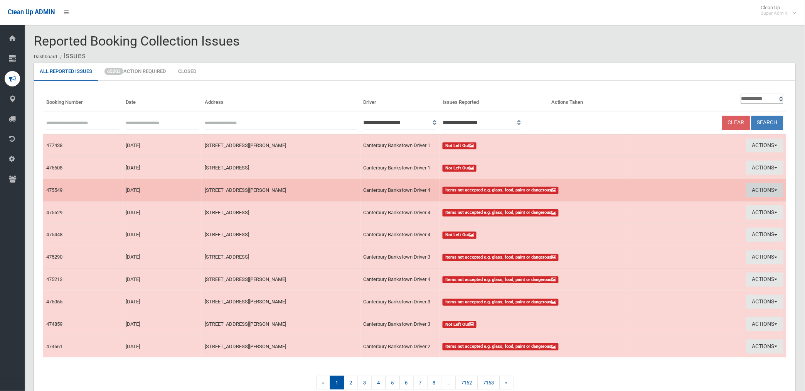
click at [754, 192] on button "Actions" at bounding box center [765, 190] width 37 height 14
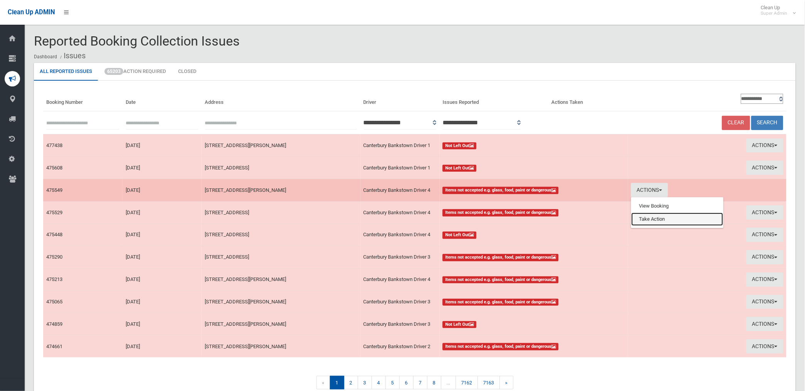
click at [652, 221] on link "Take Action" at bounding box center [678, 218] width 92 height 13
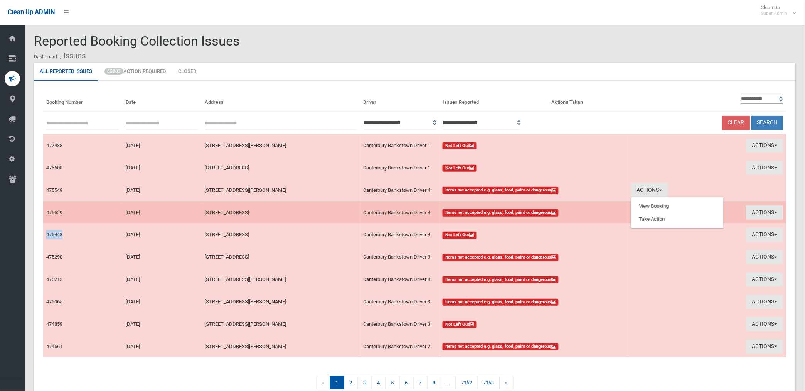
click at [652, 221] on td "Actions View Booking Take Action" at bounding box center [707, 212] width 159 height 22
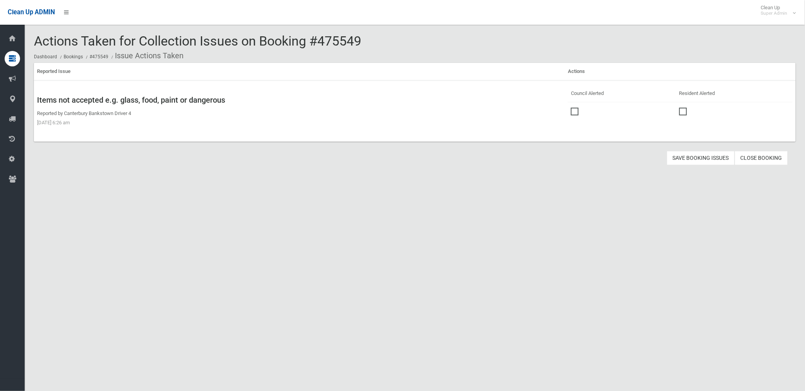
click at [572, 108] on span at bounding box center [577, 108] width 12 height 0
click at [701, 156] on button "Save Booking Issues" at bounding box center [701, 158] width 68 height 14
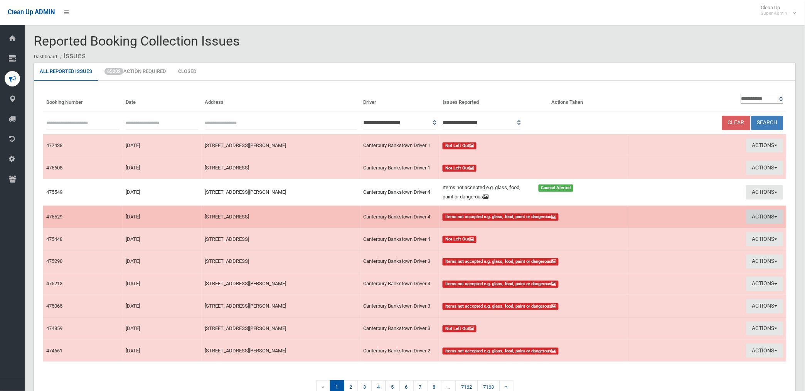
click at [760, 218] on button "Actions" at bounding box center [765, 216] width 37 height 14
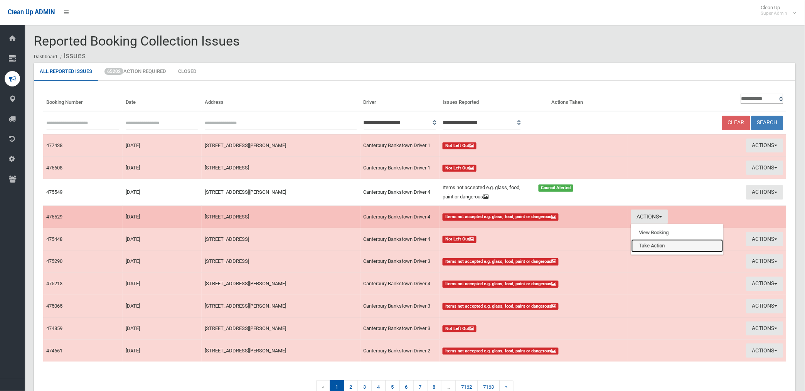
click at [650, 247] on link "Take Action" at bounding box center [678, 245] width 92 height 13
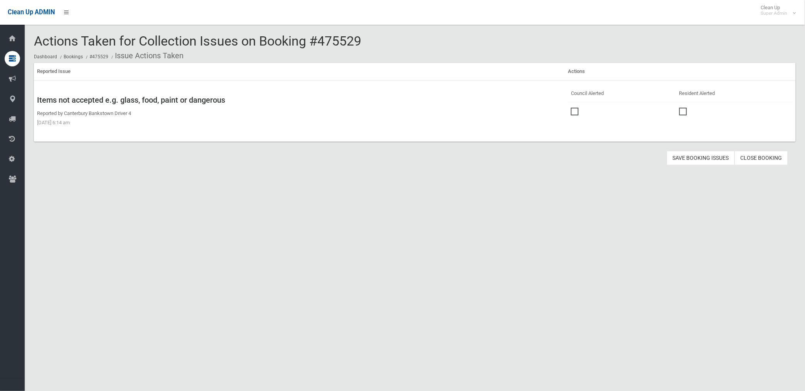
click at [571, 108] on span at bounding box center [577, 108] width 12 height 0
click at [708, 157] on button "Save Booking Issues" at bounding box center [701, 158] width 68 height 14
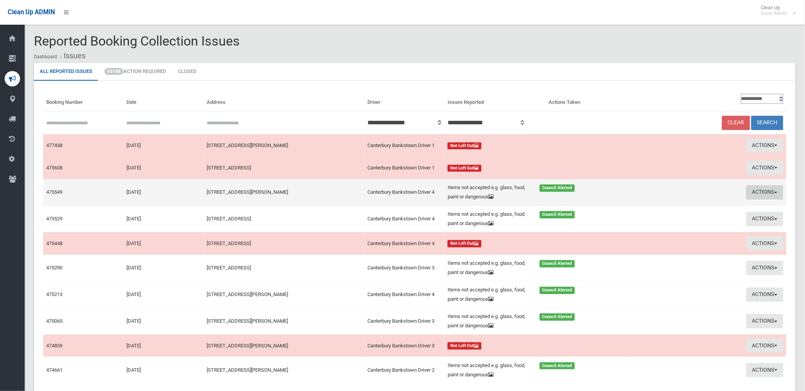
click at [762, 189] on button "Actions" at bounding box center [765, 192] width 37 height 14
click at [643, 207] on link "View Booking" at bounding box center [675, 208] width 92 height 13
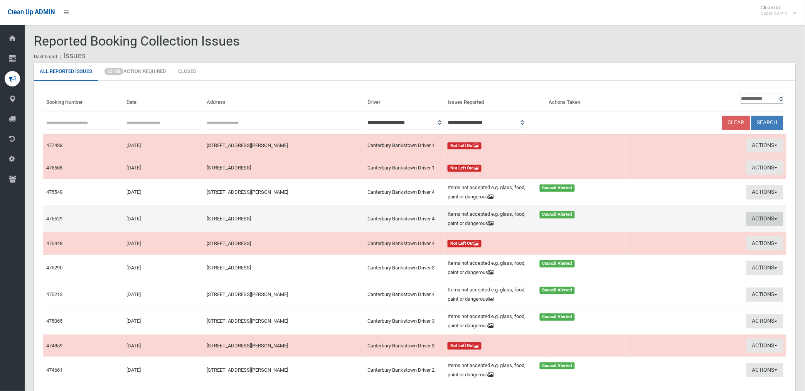
click at [768, 218] on button "Actions" at bounding box center [765, 219] width 37 height 14
click at [647, 233] on link "View Booking" at bounding box center [675, 234] width 92 height 13
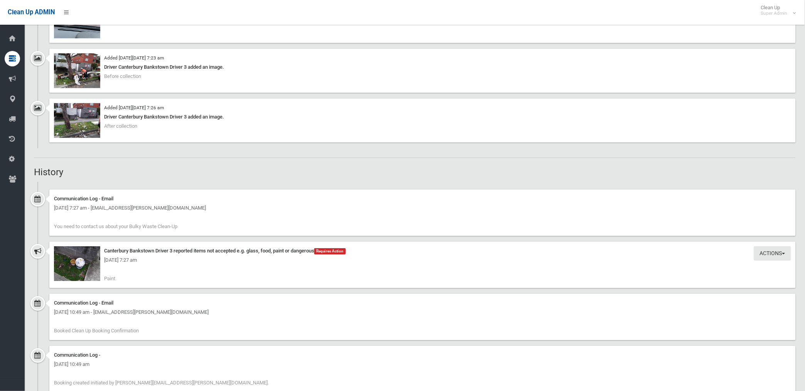
scroll to position [685, 0]
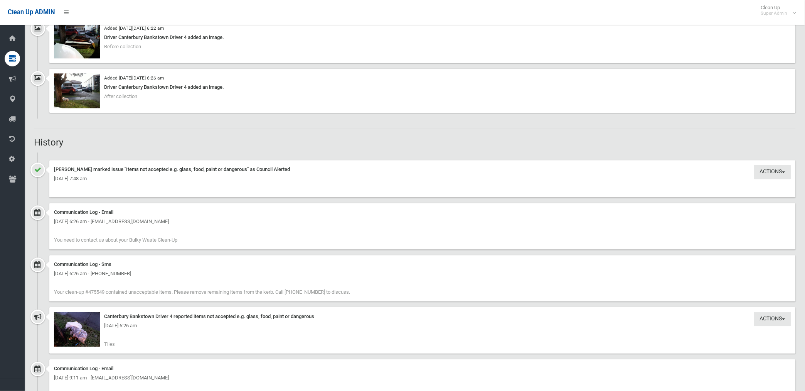
scroll to position [643, 0]
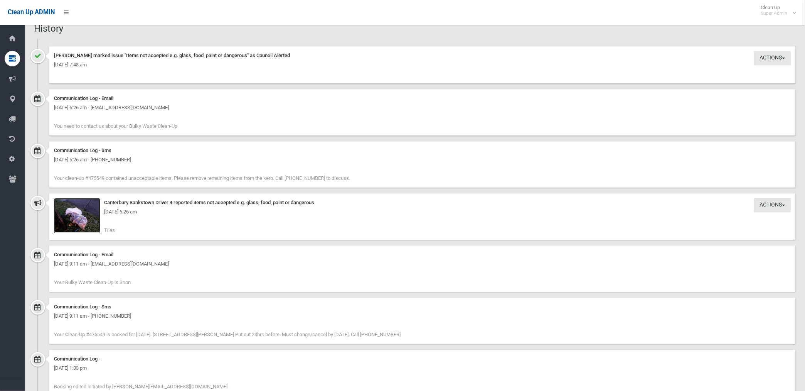
click at [82, 217] on img at bounding box center [77, 215] width 46 height 35
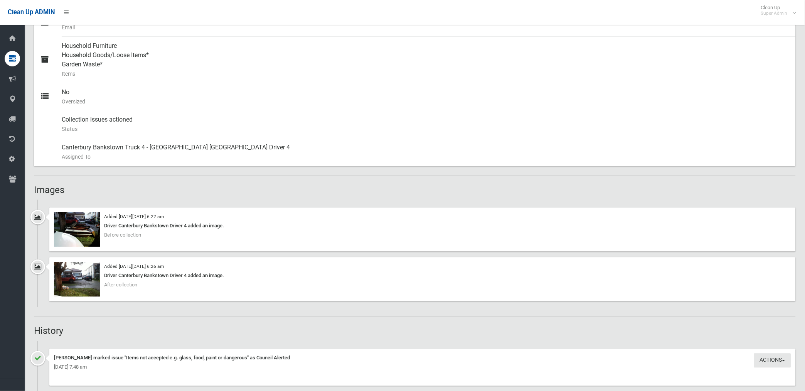
scroll to position [342, 0]
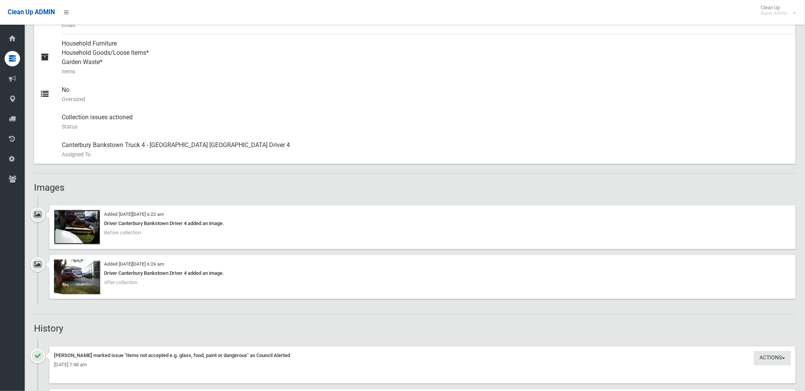
click at [88, 229] on img at bounding box center [77, 227] width 46 height 35
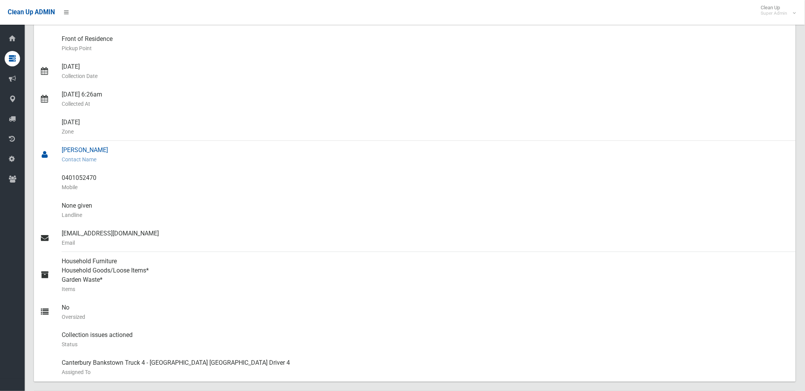
scroll to position [128, 0]
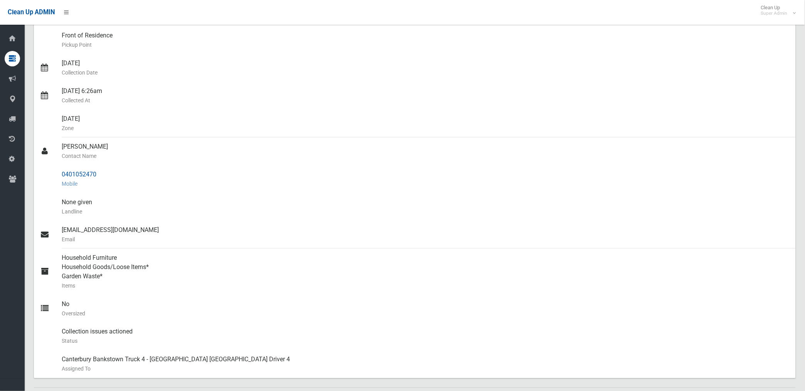
drag, startPoint x: 62, startPoint y: 174, endPoint x: 99, endPoint y: 172, distance: 36.7
click at [99, 172] on div "0401052470 Mobile" at bounding box center [426, 179] width 728 height 28
drag, startPoint x: 99, startPoint y: 172, endPoint x: 88, endPoint y: 175, distance: 11.2
copy div "0401052470"
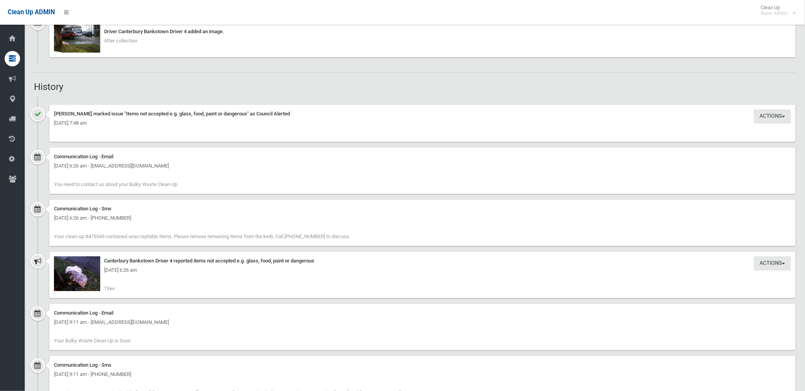
scroll to position [600, 0]
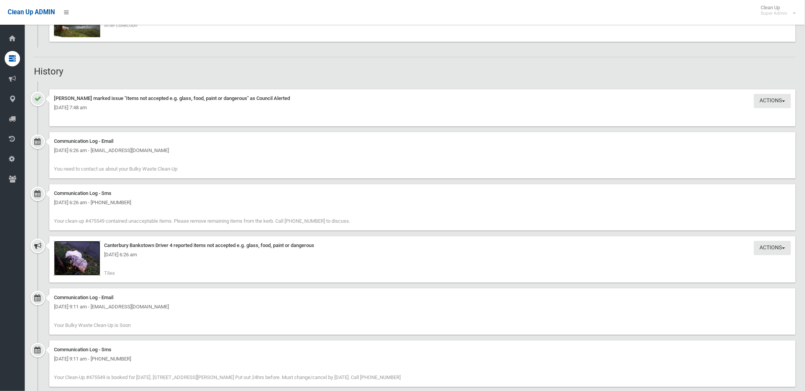
click at [79, 268] on img at bounding box center [77, 258] width 46 height 35
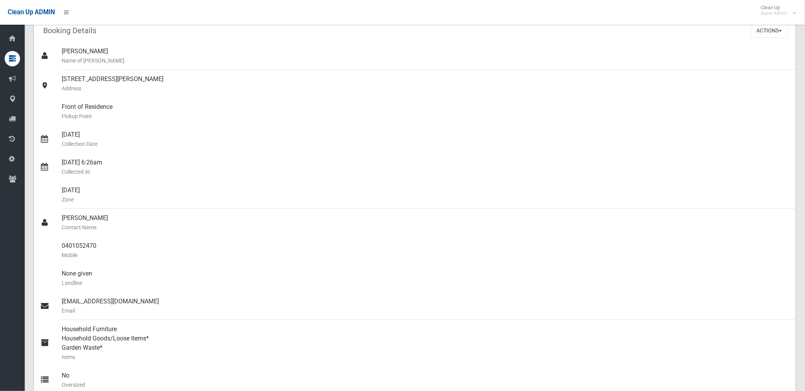
scroll to position [43, 0]
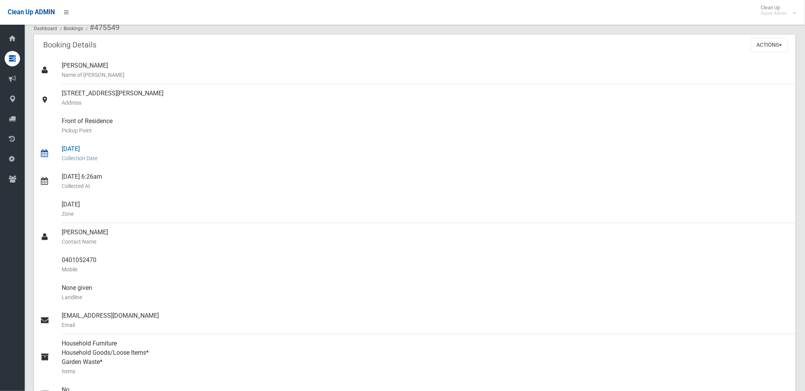
click at [263, 147] on div "11/08/2025 Collection Date" at bounding box center [426, 154] width 728 height 28
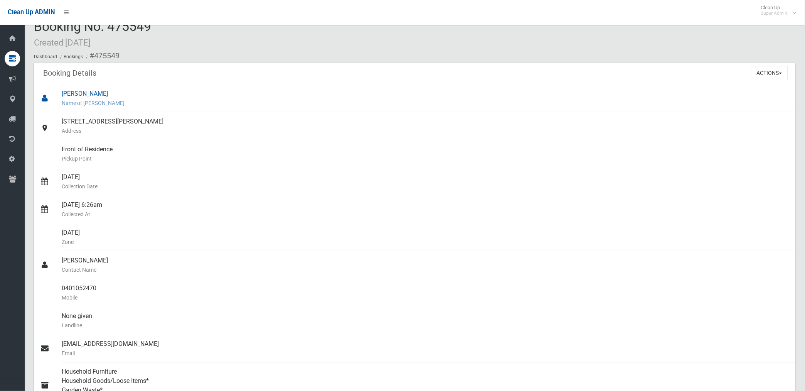
scroll to position [0, 0]
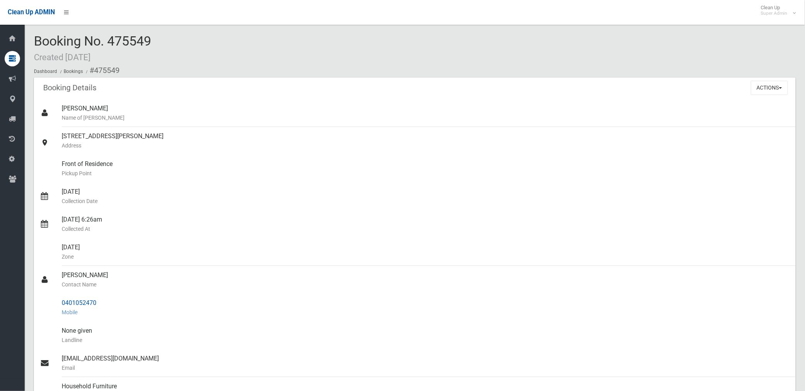
drag, startPoint x: 94, startPoint y: 70, endPoint x: 107, endPoint y: 297, distance: 227.5
copy section "475549 Booking Details Actions View Booking Edit Booking Clone Booking Add Book…"
click at [359, 187] on div "11/08/2025 Collection Date" at bounding box center [426, 196] width 728 height 28
click at [521, 161] on div "Front of Residence Pickup Point" at bounding box center [426, 169] width 728 height 28
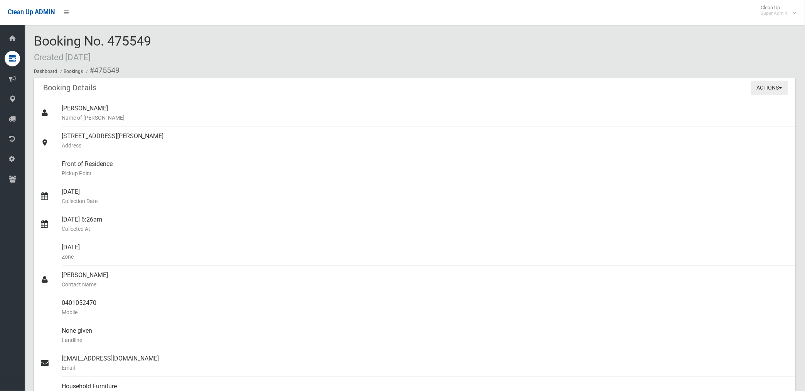
click at [757, 88] on button "Actions" at bounding box center [769, 88] width 37 height 14
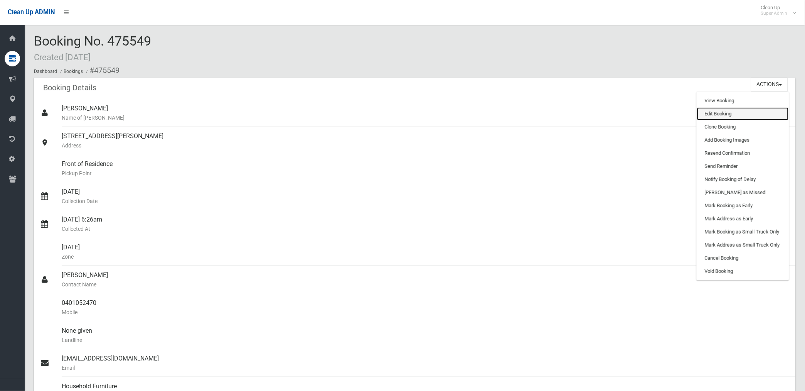
click at [703, 116] on link "Edit Booking" at bounding box center [743, 113] width 92 height 13
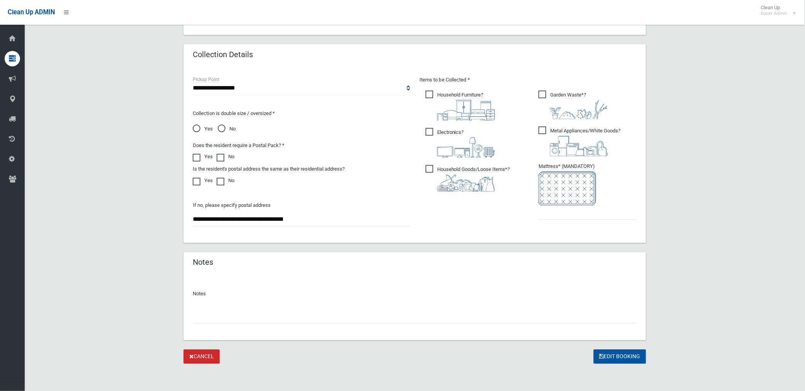
scroll to position [329, 0]
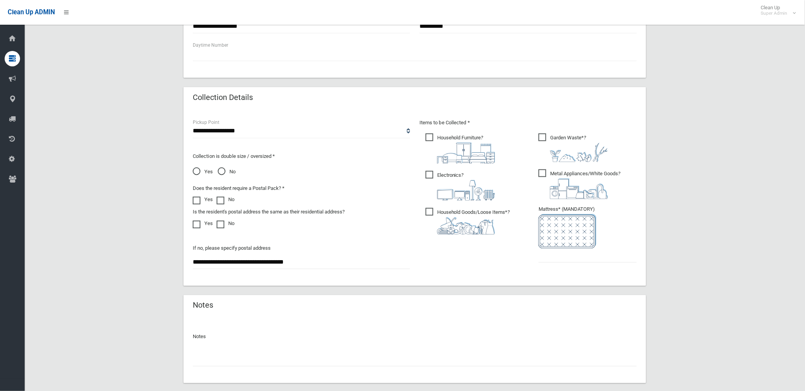
click at [220, 358] on input "text" at bounding box center [415, 359] width 444 height 14
paste input "********"
type input "**********"
click at [562, 253] on input "text" at bounding box center [588, 255] width 98 height 14
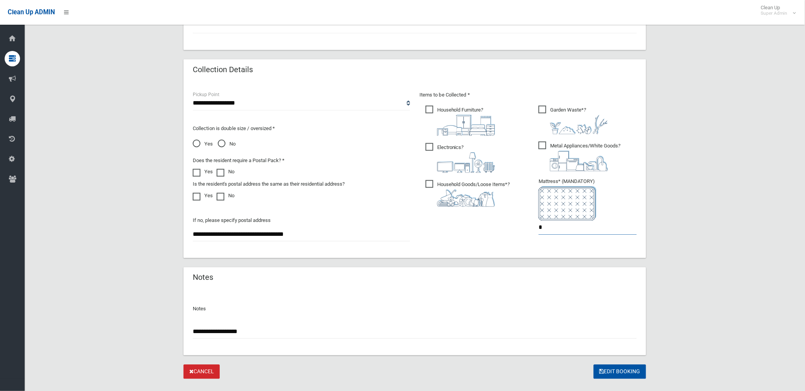
scroll to position [372, 0]
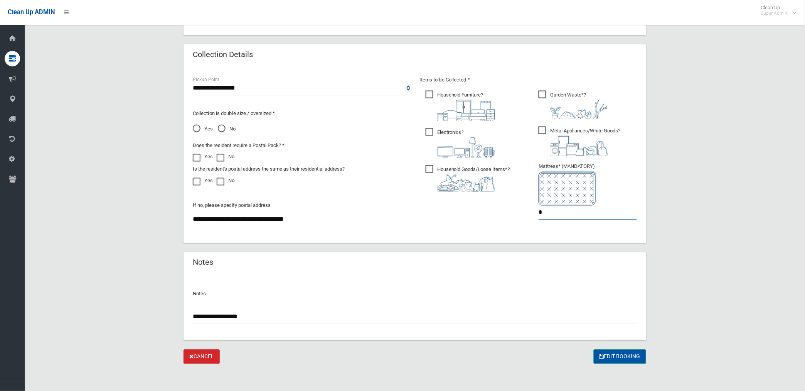
type input "*"
click at [634, 357] on button "Edit Booking" at bounding box center [620, 356] width 52 height 14
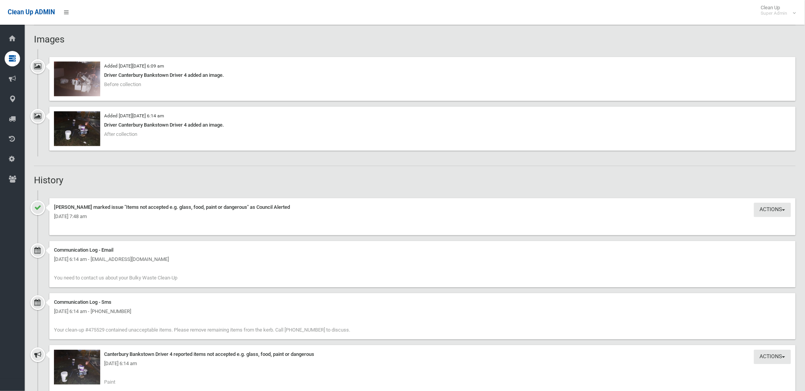
scroll to position [471, 0]
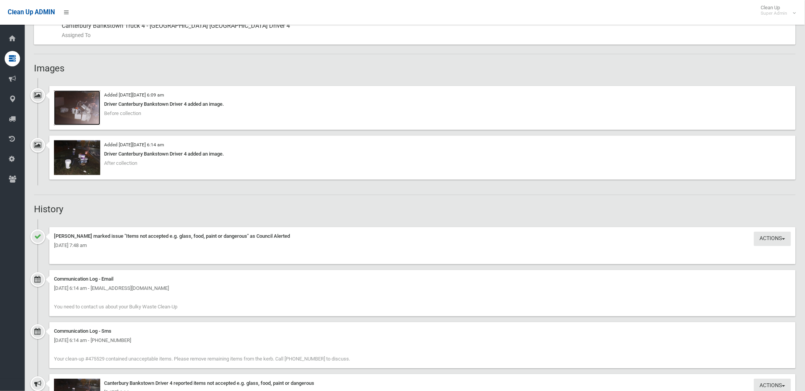
click at [83, 113] on img at bounding box center [77, 107] width 46 height 35
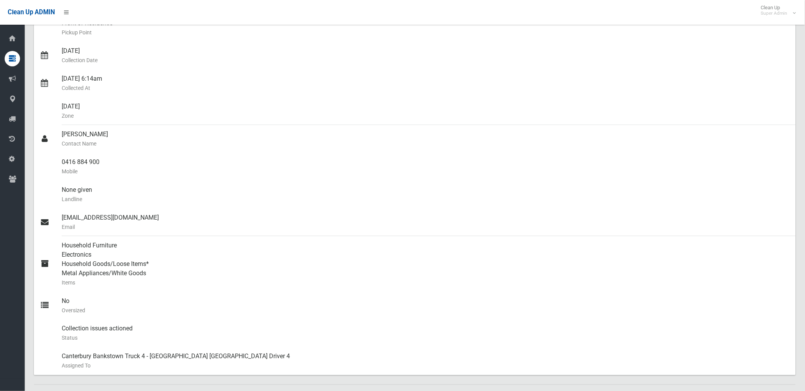
scroll to position [137, 0]
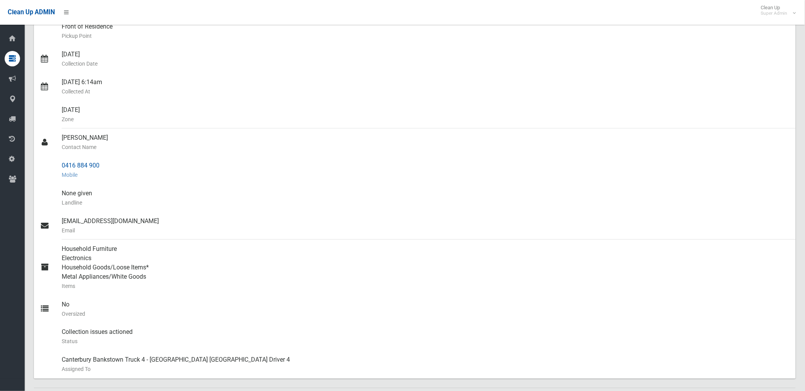
click at [62, 162] on div "0416 884 900 Mobile" at bounding box center [426, 170] width 728 height 28
drag, startPoint x: 62, startPoint y: 162, endPoint x: 103, endPoint y: 163, distance: 41.3
click at [103, 163] on div "0416 884 900 Mobile" at bounding box center [426, 170] width 728 height 28
drag, startPoint x: 103, startPoint y: 163, endPoint x: 91, endPoint y: 167, distance: 13.2
copy div "0416 884 900"
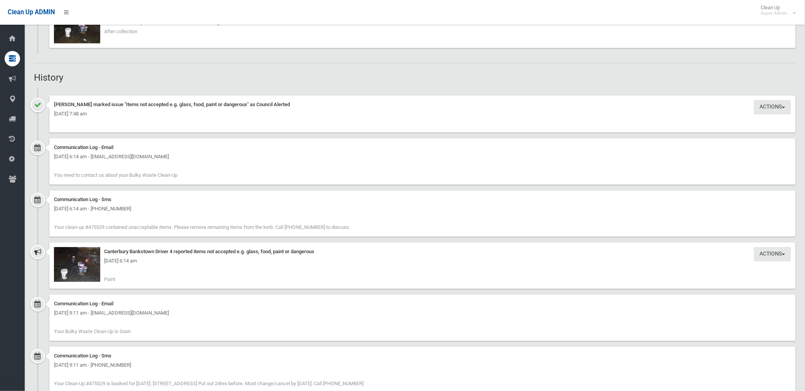
scroll to position [609, 0]
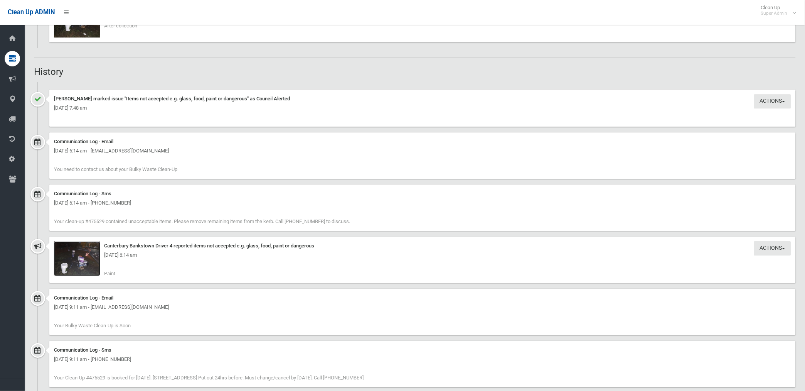
click at [85, 266] on img at bounding box center [77, 258] width 46 height 35
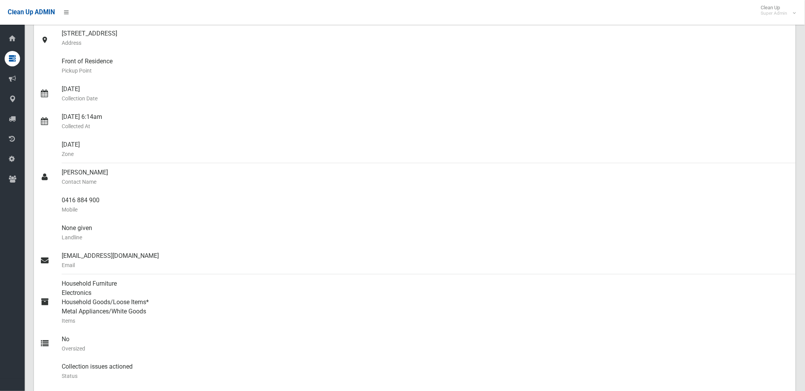
scroll to position [0, 0]
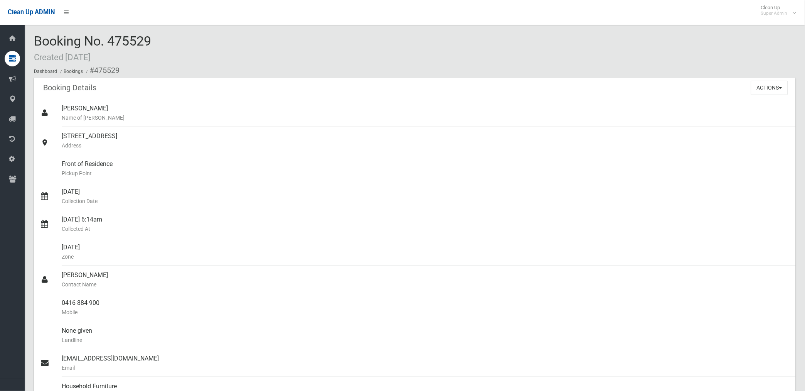
click at [283, 145] on small "Address" at bounding box center [426, 145] width 728 height 9
drag, startPoint x: 95, startPoint y: 68, endPoint x: 102, endPoint y: 302, distance: 233.4
copy section "475529 Booking Details Actions View Booking Edit Booking Clone Booking Add Book…"
click at [323, 121] on small "Name of [PERSON_NAME]" at bounding box center [426, 117] width 728 height 9
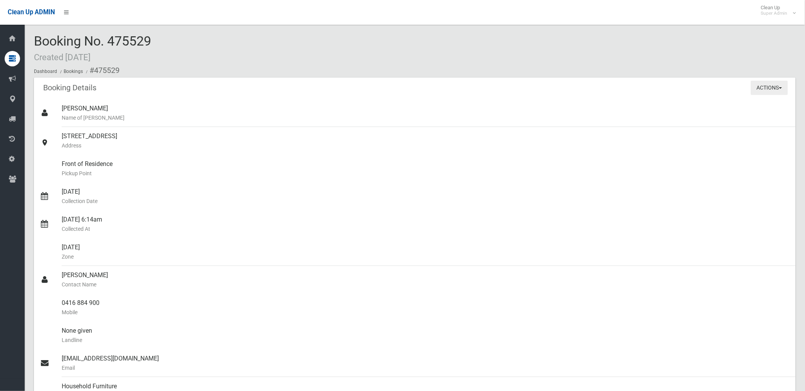
click at [762, 85] on button "Actions" at bounding box center [769, 88] width 37 height 14
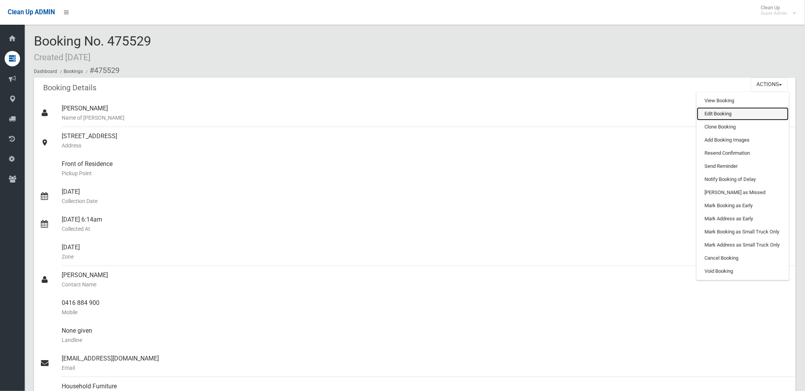
click at [719, 113] on link "Edit Booking" at bounding box center [743, 113] width 92 height 13
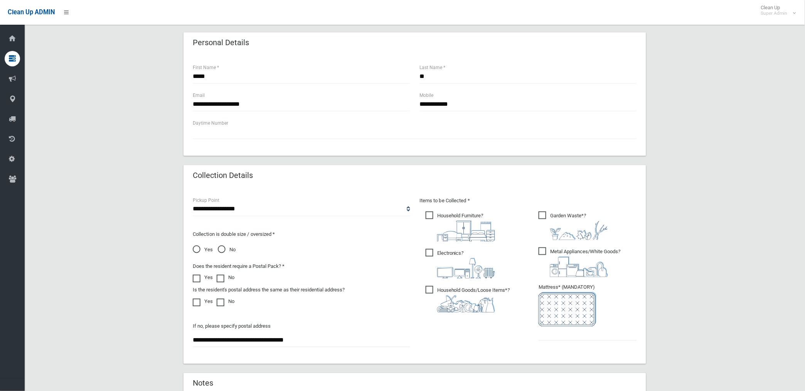
scroll to position [372, 0]
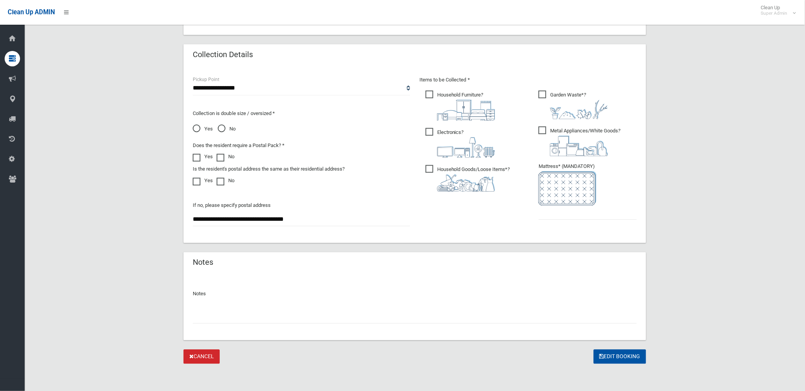
click at [215, 315] on input "text" at bounding box center [415, 316] width 444 height 14
paste input "********"
type input "**********"
click at [571, 209] on input "text" at bounding box center [588, 213] width 98 height 14
type input "*"
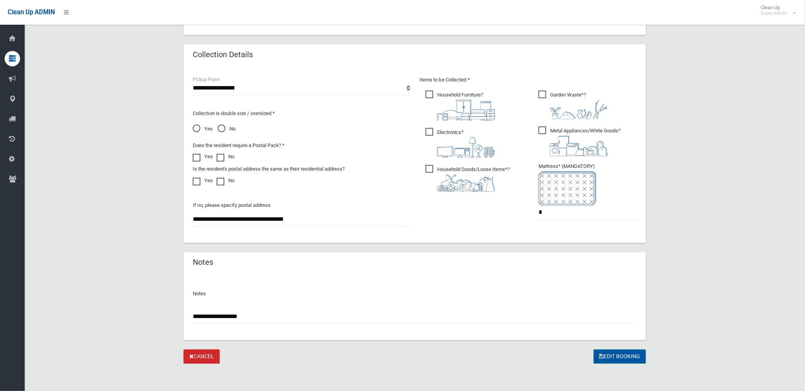
click at [626, 357] on button "Edit Booking" at bounding box center [620, 356] width 52 height 14
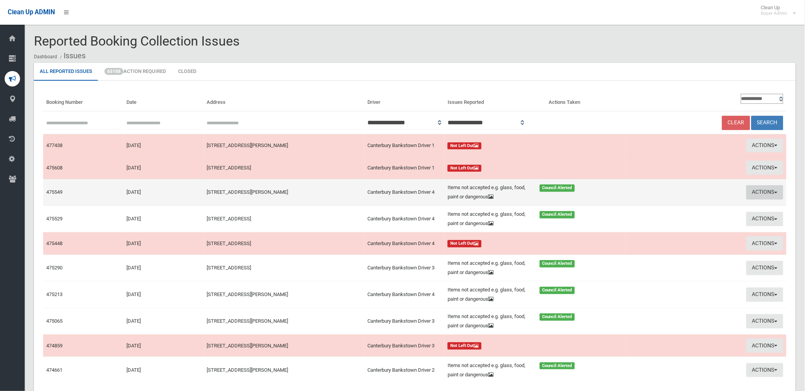
click at [758, 191] on button "Actions" at bounding box center [765, 192] width 37 height 14
click at [654, 224] on link "Edit Actions Taken" at bounding box center [675, 221] width 92 height 13
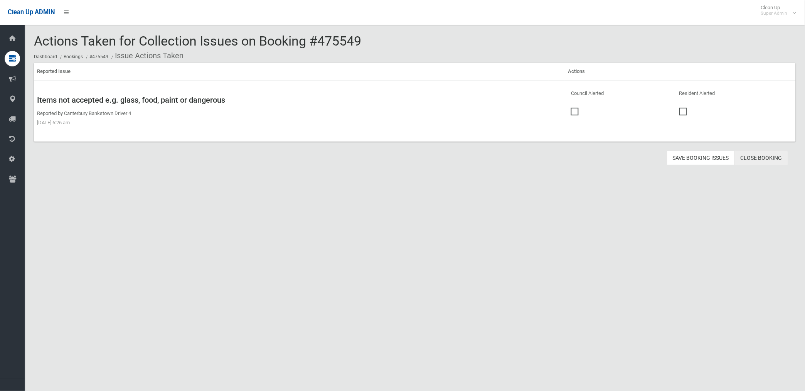
click at [762, 156] on link "Close Booking" at bounding box center [761, 158] width 53 height 14
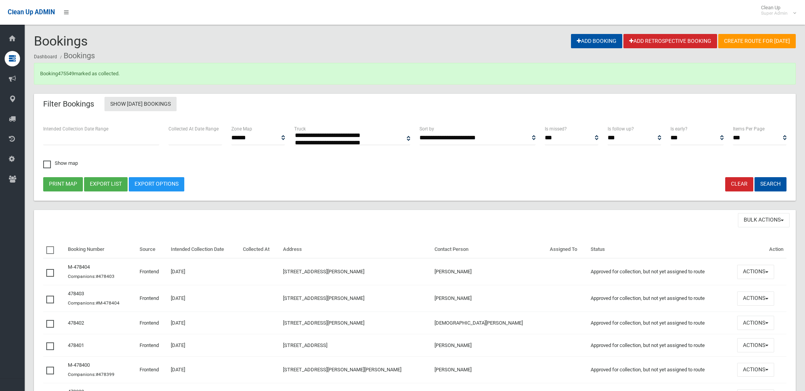
select select
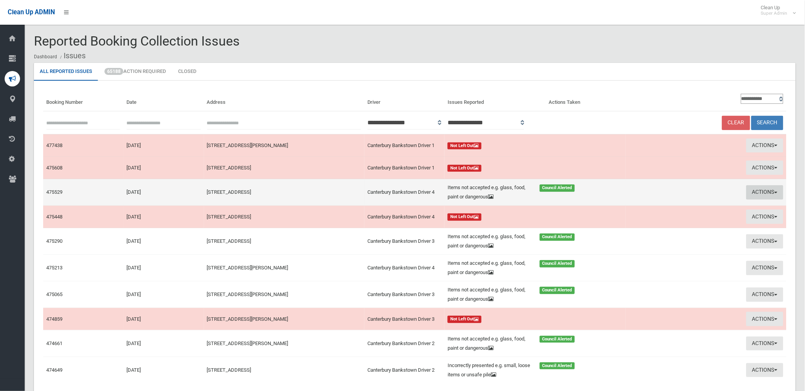
click at [764, 192] on button "Actions" at bounding box center [765, 192] width 37 height 14
click at [657, 221] on link "Edit Actions Taken" at bounding box center [675, 221] width 92 height 13
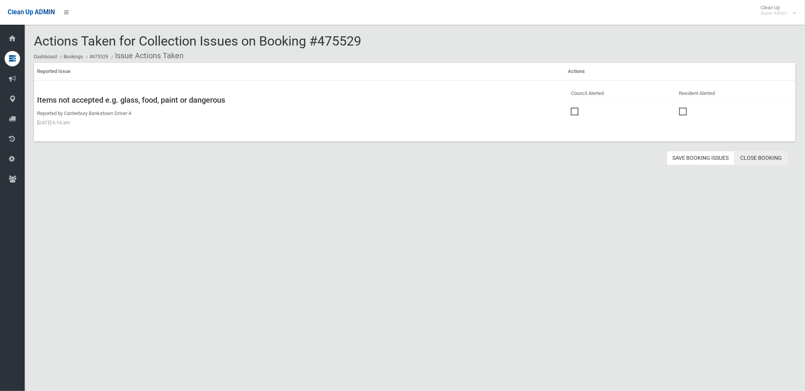
click at [762, 156] on link "Close Booking" at bounding box center [761, 158] width 53 height 14
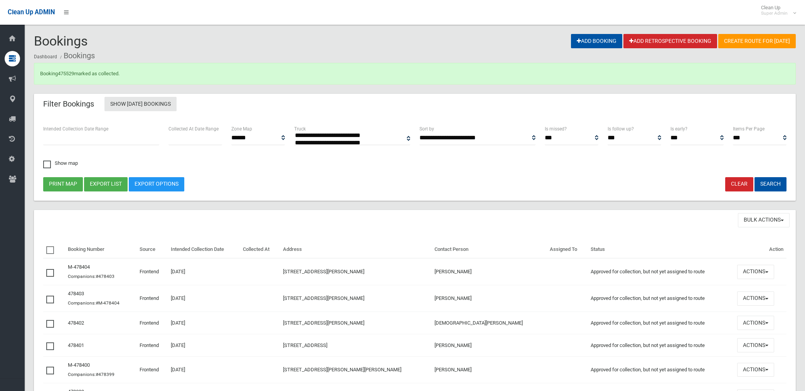
select select
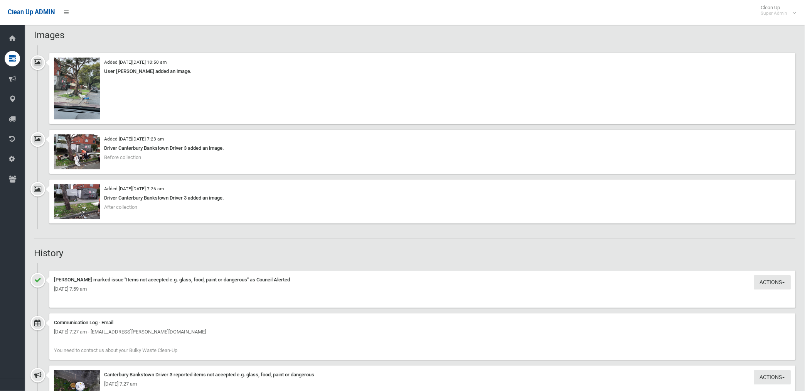
scroll to position [600, 0]
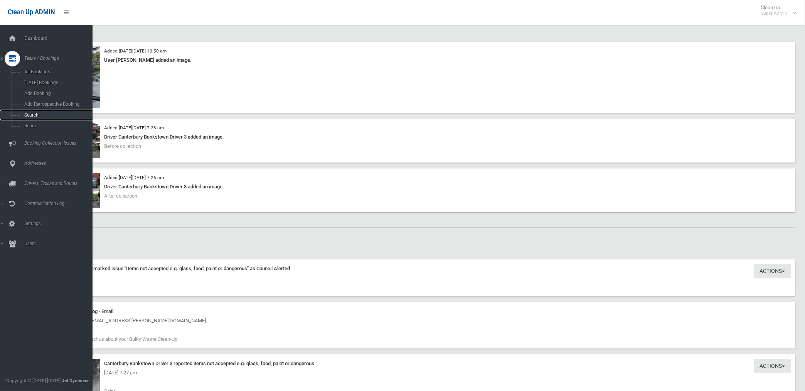
click at [32, 116] on span "Search" at bounding box center [57, 114] width 71 height 5
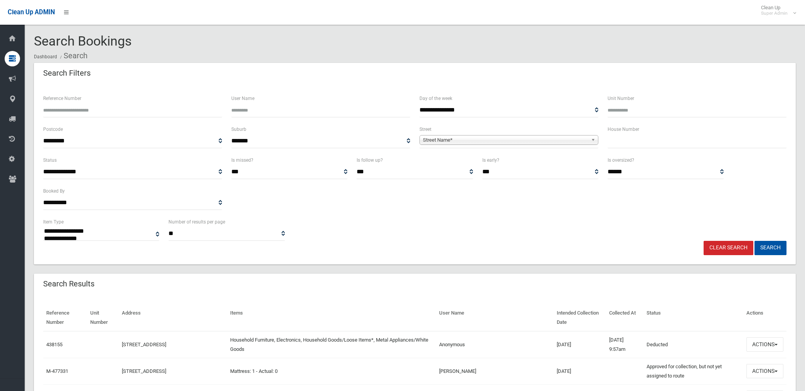
select select
click at [76, 105] on input "Reference Number" at bounding box center [132, 110] width 179 height 14
type input "******"
click at [755, 241] on button "Search" at bounding box center [771, 248] width 32 height 14
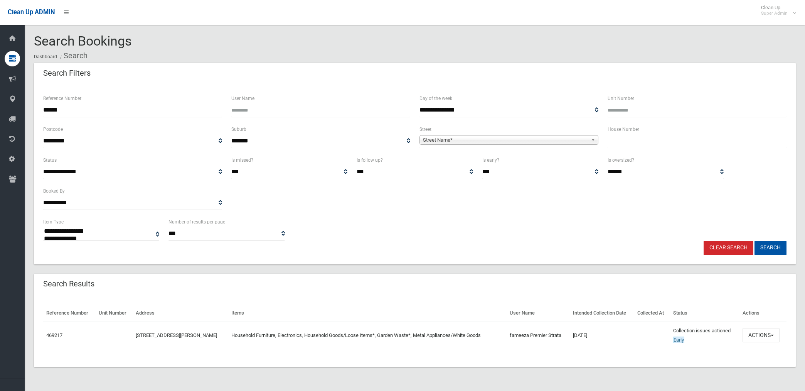
select select
click at [757, 334] on button "Actions" at bounding box center [761, 335] width 37 height 14
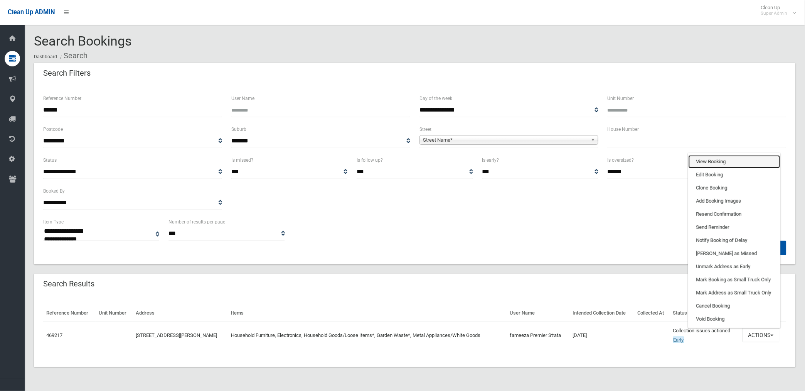
click at [714, 161] on link "View Booking" at bounding box center [735, 161] width 92 height 13
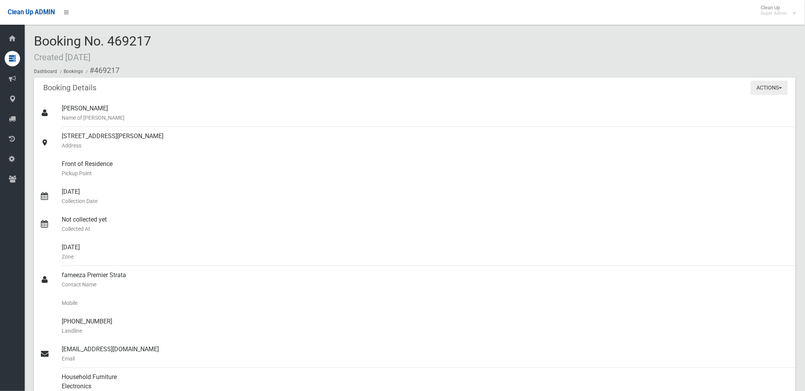
drag, startPoint x: 761, startPoint y: 89, endPoint x: 747, endPoint y: 95, distance: 15.2
click at [761, 89] on button "Actions" at bounding box center [769, 88] width 37 height 14
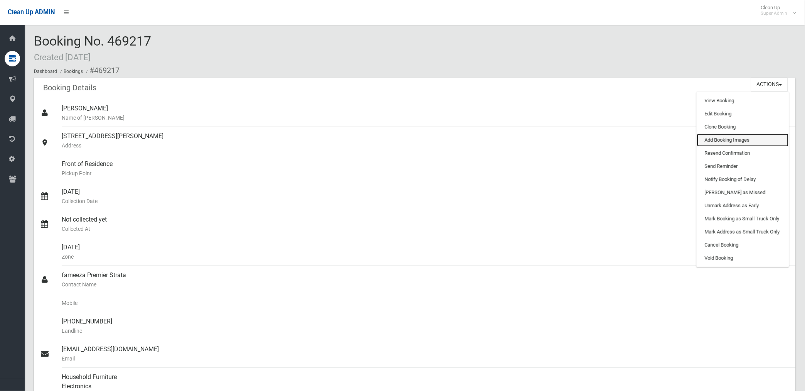
click at [716, 139] on link "Add Booking Images" at bounding box center [743, 139] width 92 height 13
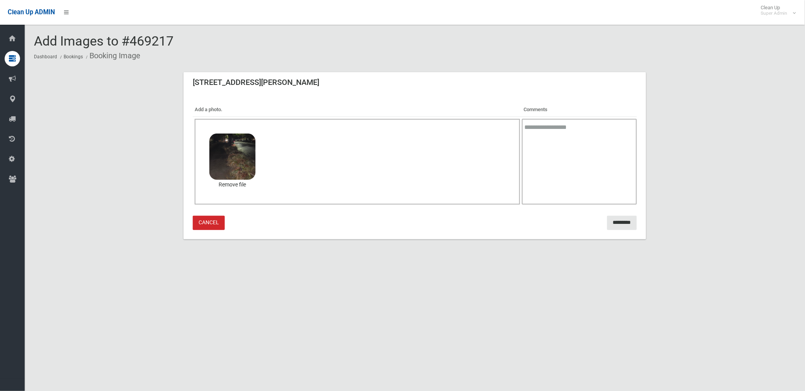
click at [553, 166] on textarea at bounding box center [579, 162] width 115 height 86
type textarea "**********"
click at [619, 222] on input "*********" at bounding box center [622, 223] width 30 height 14
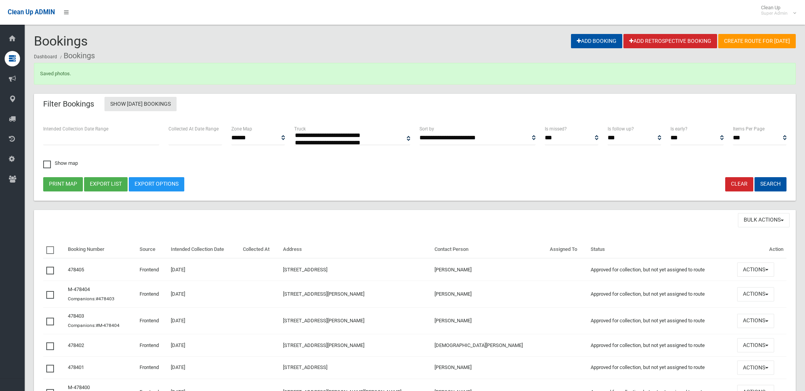
select select
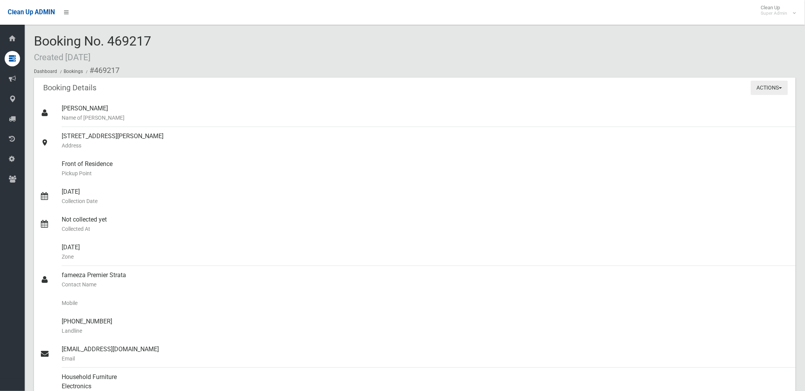
click at [770, 88] on button "Actions" at bounding box center [769, 88] width 37 height 14
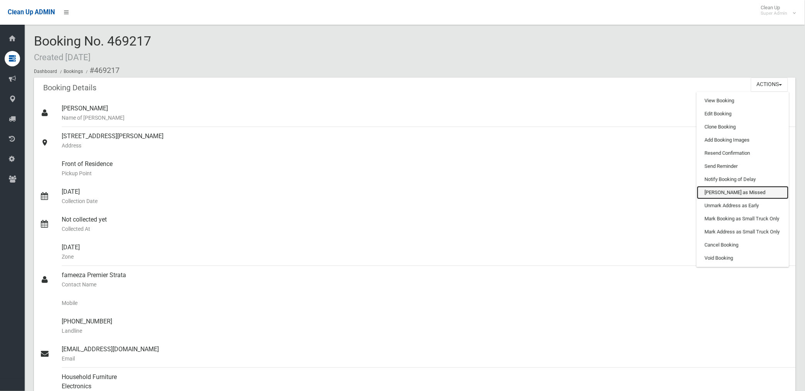
click at [722, 189] on link "[PERSON_NAME] as Missed" at bounding box center [743, 192] width 92 height 13
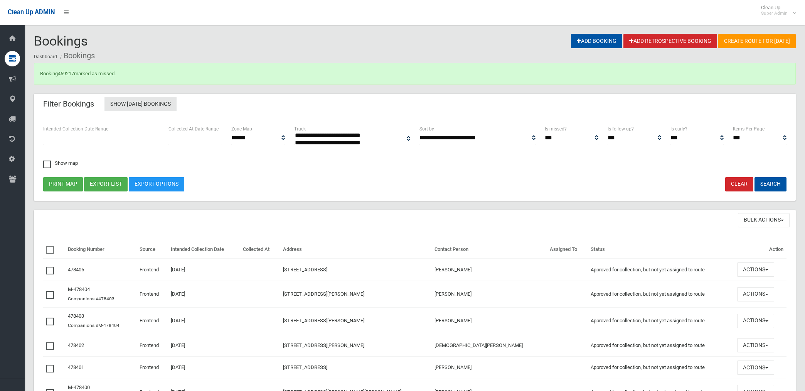
select select
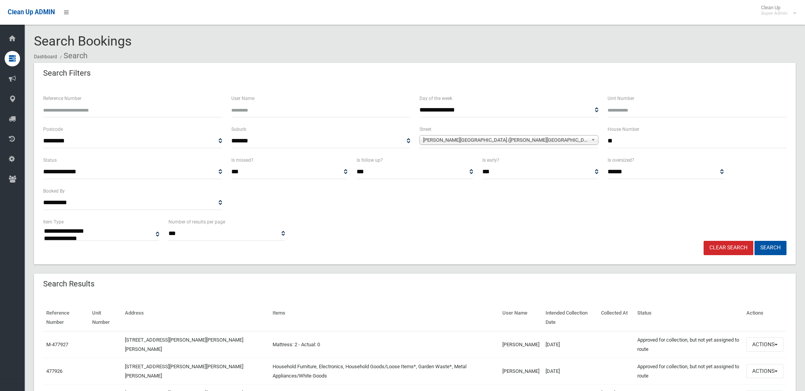
select select
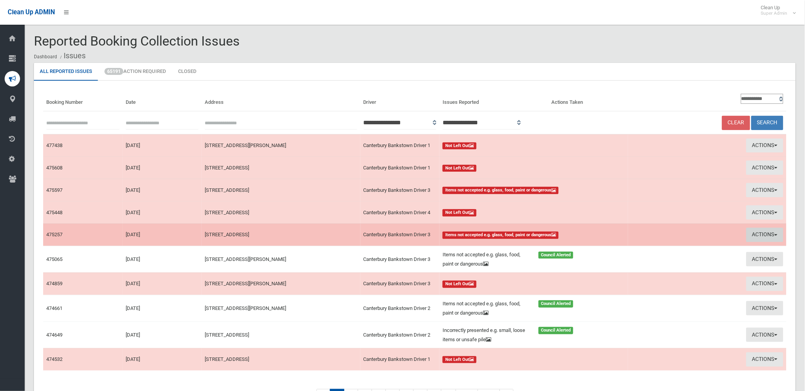
click at [754, 232] on button "Actions" at bounding box center [765, 235] width 37 height 14
click at [648, 262] on link "Take Action" at bounding box center [678, 263] width 92 height 13
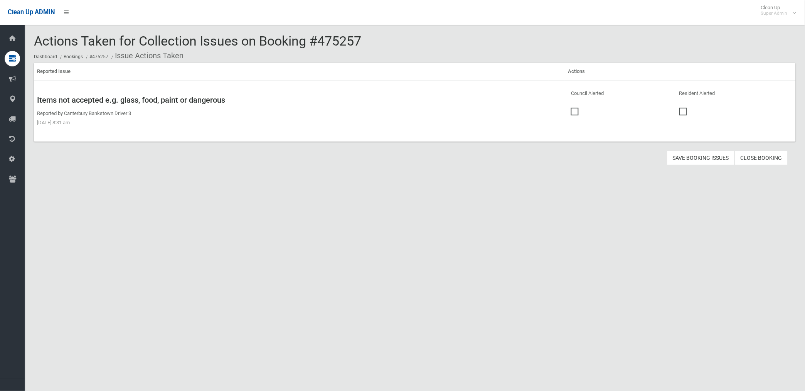
click at [573, 108] on span at bounding box center [577, 108] width 12 height 0
click at [695, 155] on button "Save Booking Issues" at bounding box center [701, 158] width 68 height 14
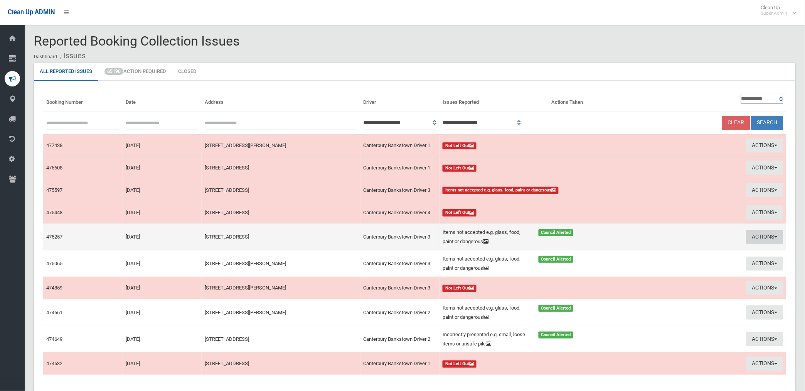
click at [766, 234] on button "Actions" at bounding box center [765, 237] width 37 height 14
click at [642, 252] on link "View Booking" at bounding box center [678, 252] width 92 height 13
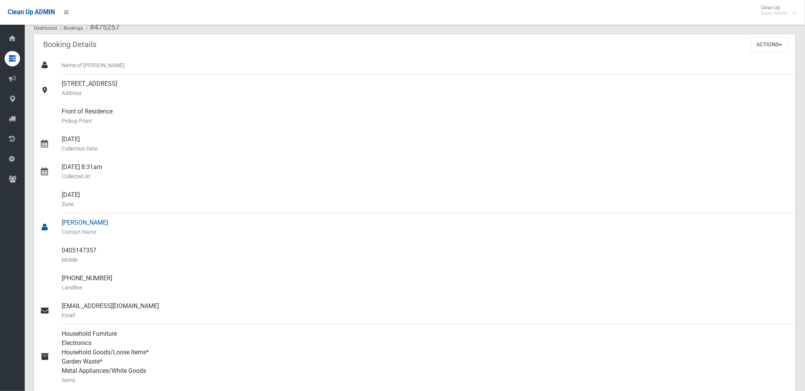
scroll to position [43, 0]
click at [61, 249] on link "0405147357 Mobile" at bounding box center [415, 255] width 762 height 28
drag, startPoint x: 95, startPoint y: 249, endPoint x: 59, endPoint y: 248, distance: 36.3
click at [59, 248] on link "0405147357 Mobile" at bounding box center [415, 255] width 762 height 28
drag, startPoint x: 59, startPoint y: 248, endPoint x: 74, endPoint y: 248, distance: 15.4
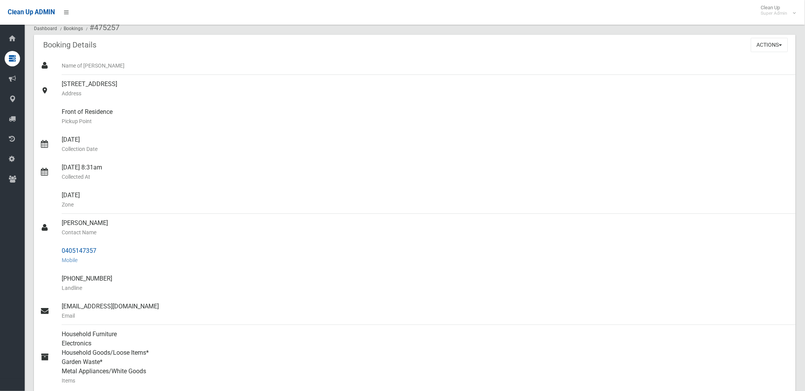
copy link "0405147357"
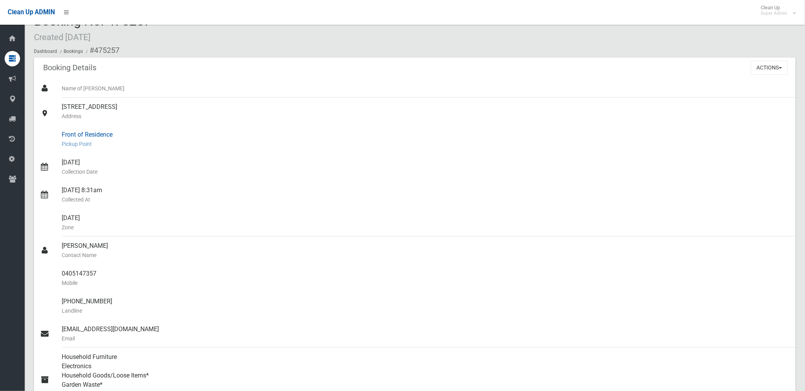
scroll to position [0, 0]
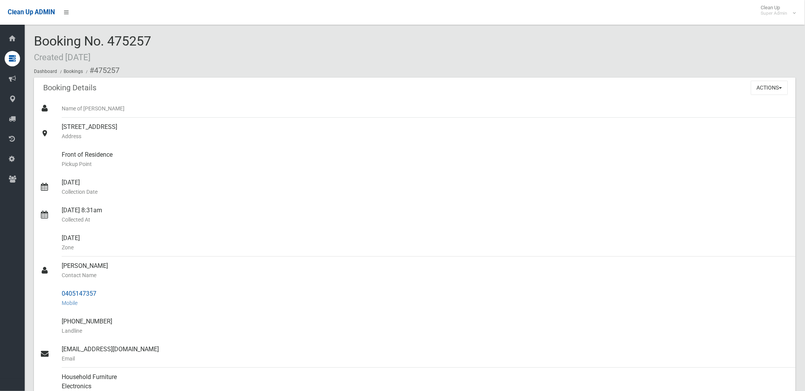
drag, startPoint x: 94, startPoint y: 68, endPoint x: 99, endPoint y: 294, distance: 225.7
copy section "475257 Booking Details Actions View Booking Edit Booking Clone Booking Add Book…"
click at [161, 255] on div "Monday Zone" at bounding box center [426, 243] width 728 height 28
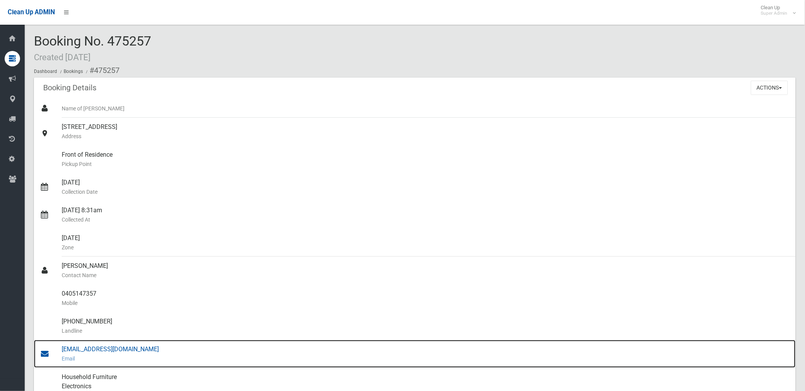
click at [118, 348] on div "nadakanawati@mail.com Email" at bounding box center [426, 354] width 728 height 28
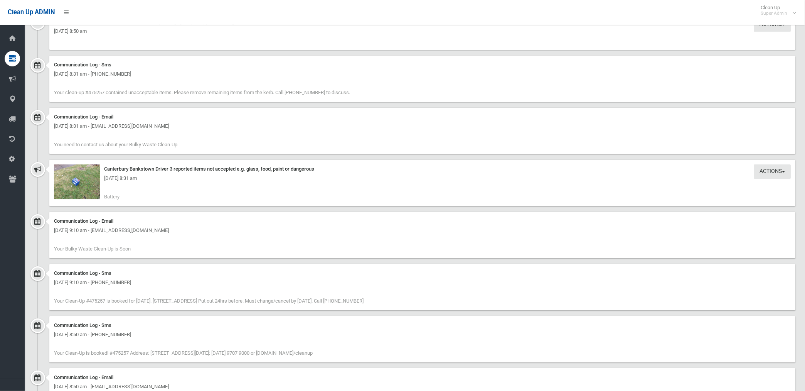
scroll to position [728, 0]
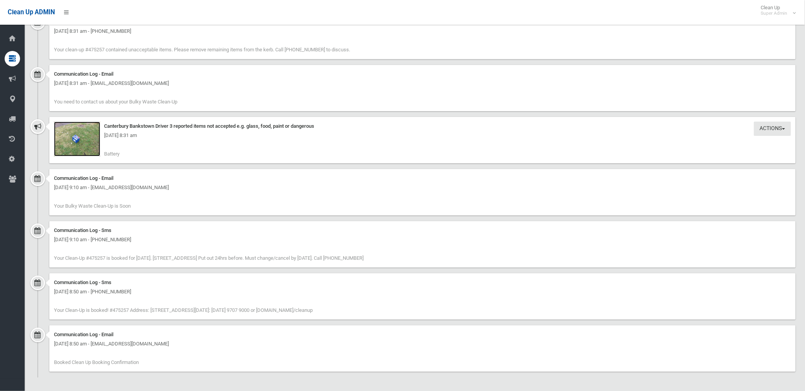
click at [84, 143] on img at bounding box center [77, 138] width 46 height 35
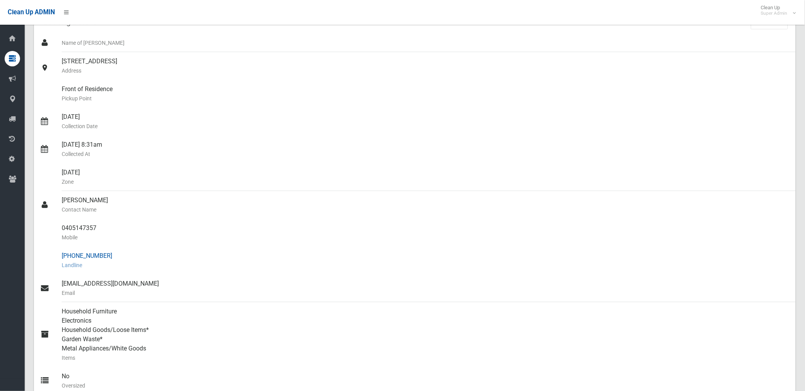
scroll to position [0, 0]
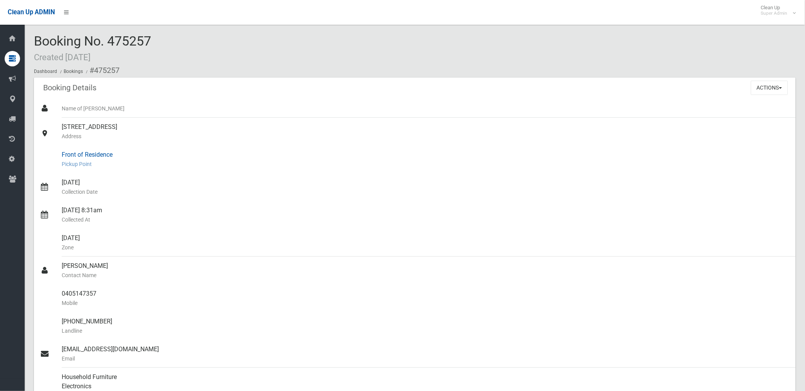
click at [368, 170] on div "Front of Residence Pickup Point" at bounding box center [426, 159] width 728 height 28
drag, startPoint x: 766, startPoint y: 87, endPoint x: 744, endPoint y: 100, distance: 25.6
click at [765, 87] on button "Actions" at bounding box center [769, 88] width 37 height 14
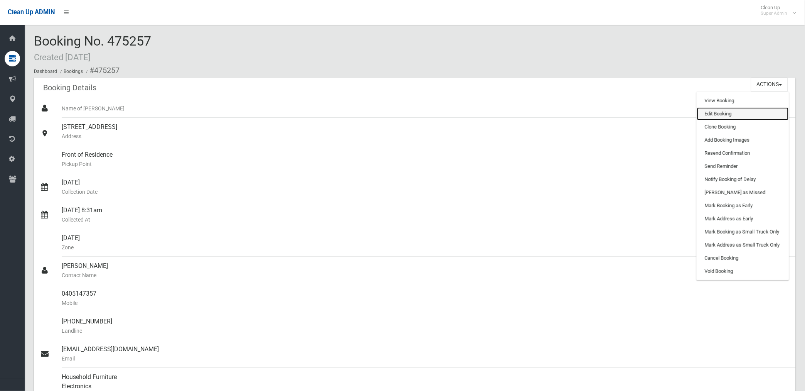
click at [718, 114] on link "Edit Booking" at bounding box center [743, 113] width 92 height 13
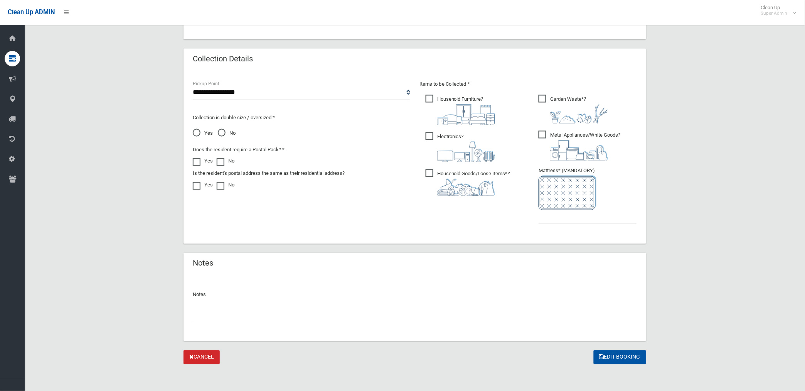
scroll to position [368, 0]
click at [250, 319] on input "text" at bounding box center [415, 316] width 444 height 14
drag, startPoint x: 226, startPoint y: 342, endPoint x: 219, endPoint y: 314, distance: 29.5
click at [216, 313] on input "**********" at bounding box center [415, 316] width 444 height 14
click at [229, 314] on input "**********" at bounding box center [415, 316] width 444 height 14
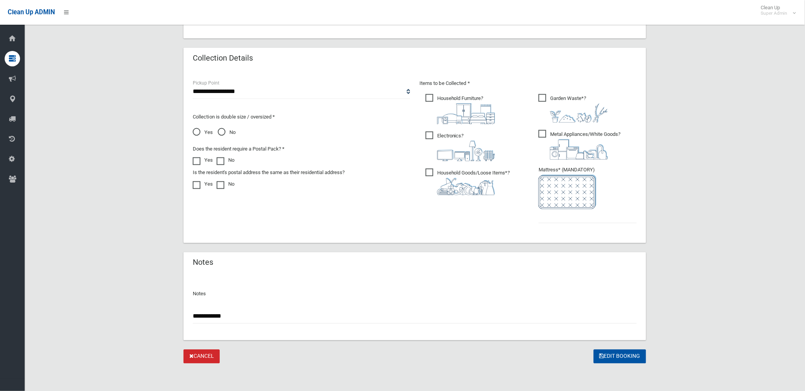
paste input "********"
type input "**********"
click at [568, 216] on input "text" at bounding box center [588, 216] width 98 height 14
type input "*"
click at [624, 353] on button "Edit Booking" at bounding box center [620, 356] width 52 height 14
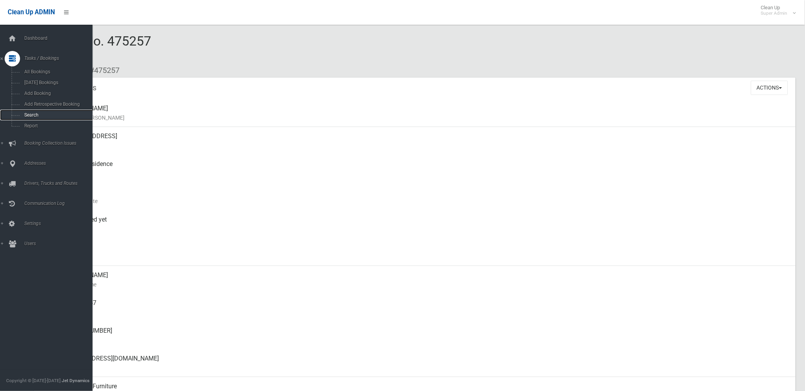
click at [31, 115] on span "Search" at bounding box center [57, 114] width 71 height 5
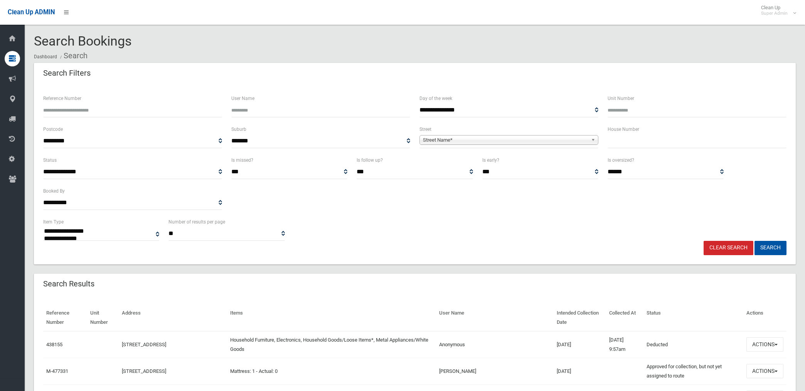
select select
click at [118, 112] on input "Reference Number" at bounding box center [132, 110] width 179 height 14
type input "******"
click at [755, 241] on button "Search" at bounding box center [771, 248] width 32 height 14
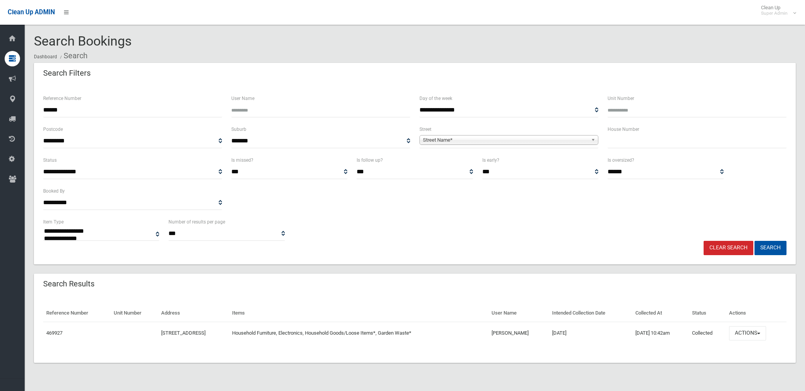
select select
click at [751, 333] on button "Actions" at bounding box center [747, 333] width 37 height 14
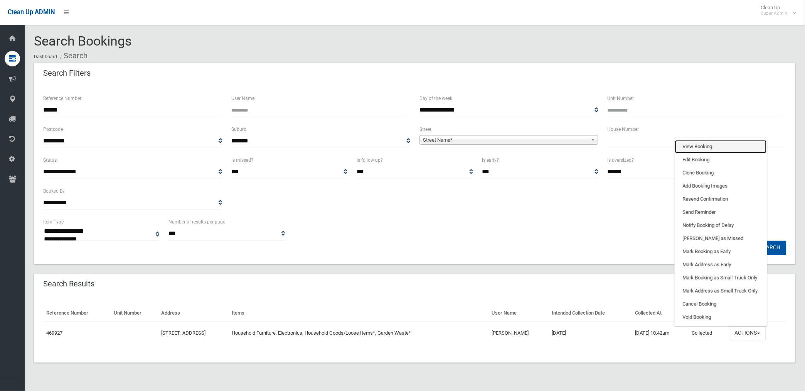
click at [707, 145] on link "View Booking" at bounding box center [721, 146] width 92 height 13
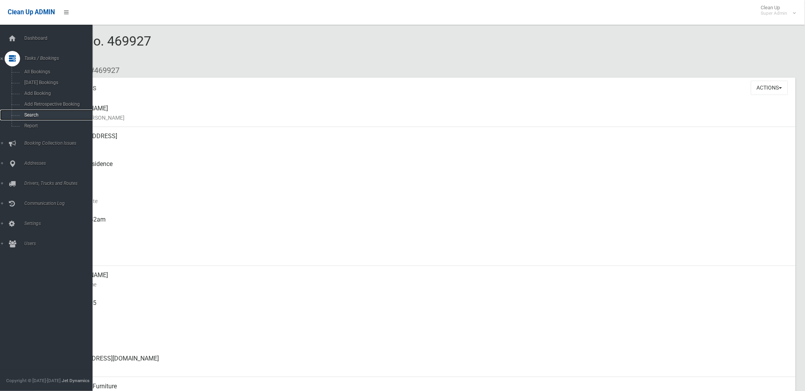
click at [32, 116] on span "Search" at bounding box center [57, 114] width 71 height 5
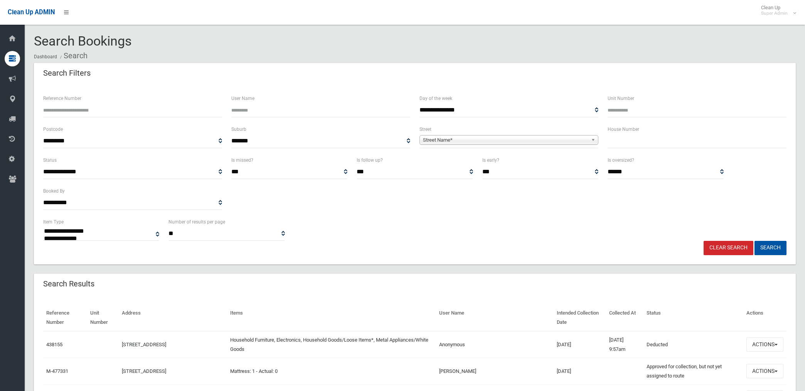
select select
click at [445, 141] on span "Street Name*" at bounding box center [505, 139] width 165 height 9
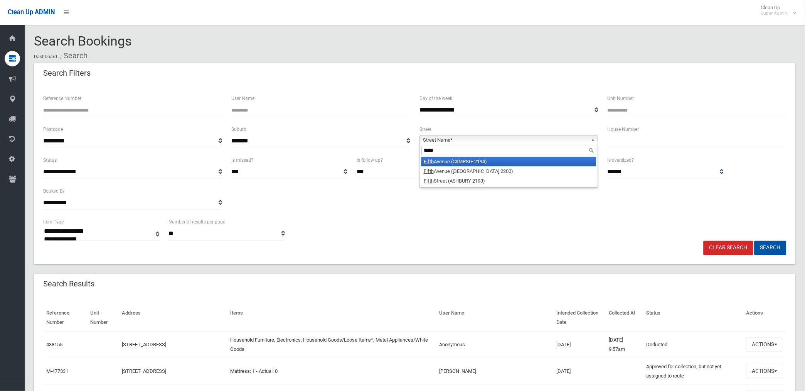
type input "*****"
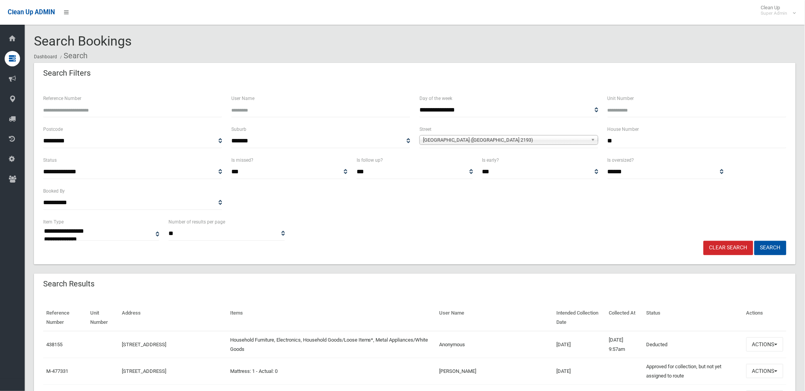
type input "**"
click at [755, 241] on button "Search" at bounding box center [771, 248] width 32 height 14
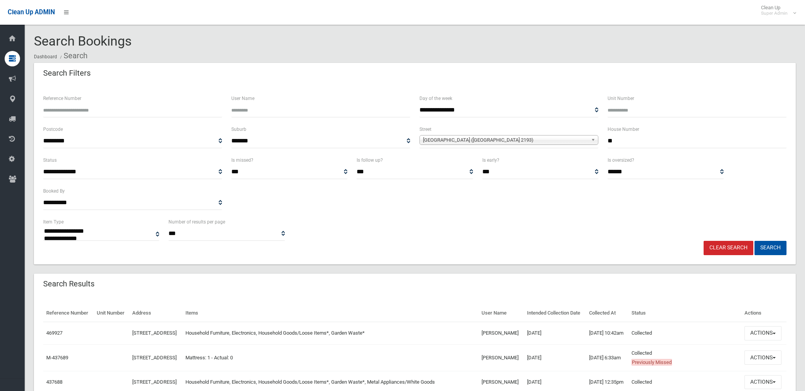
select select
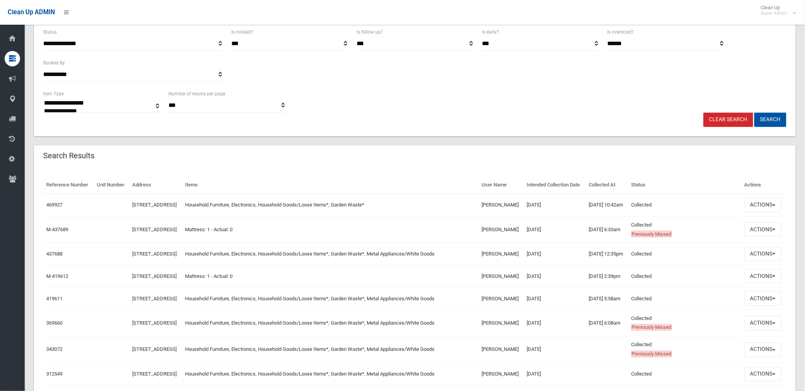
scroll to position [128, 0]
click at [764, 212] on button "Actions" at bounding box center [763, 204] width 37 height 14
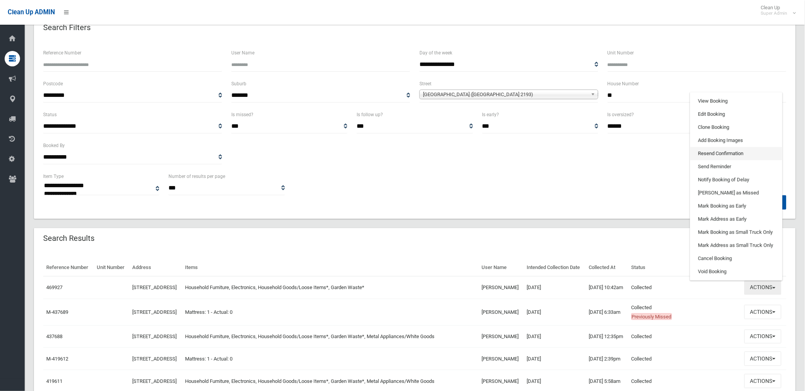
scroll to position [43, 0]
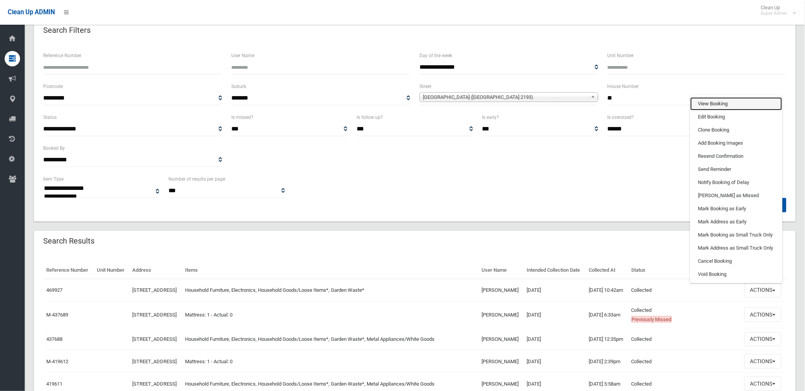
click at [718, 110] on link "View Booking" at bounding box center [737, 103] width 92 height 13
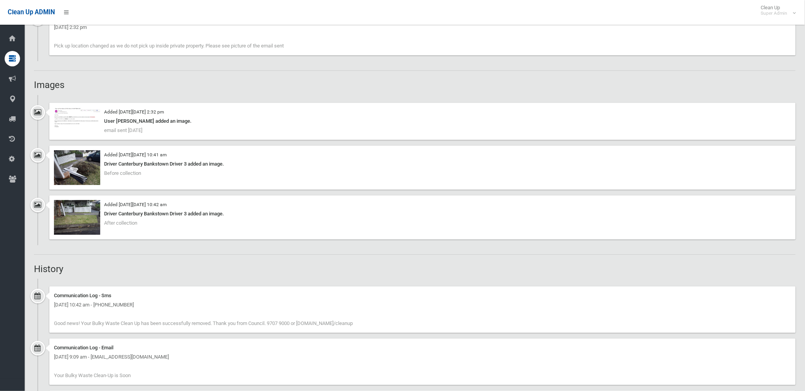
scroll to position [557, 0]
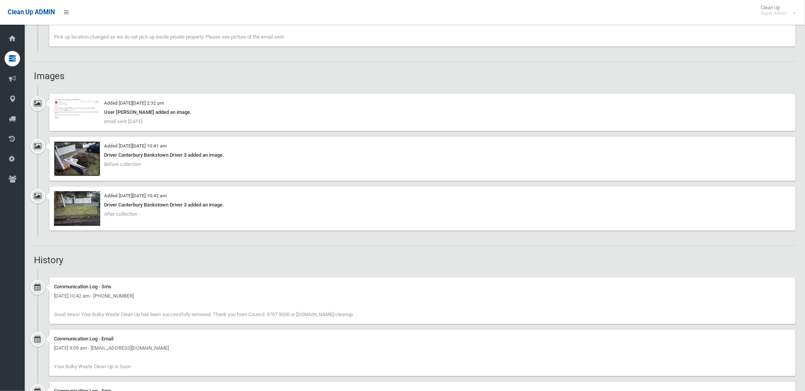
click at [85, 161] on img at bounding box center [77, 158] width 46 height 35
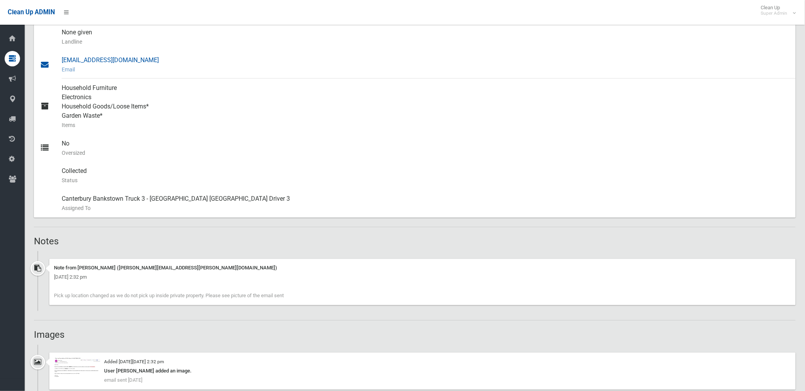
scroll to position [427, 0]
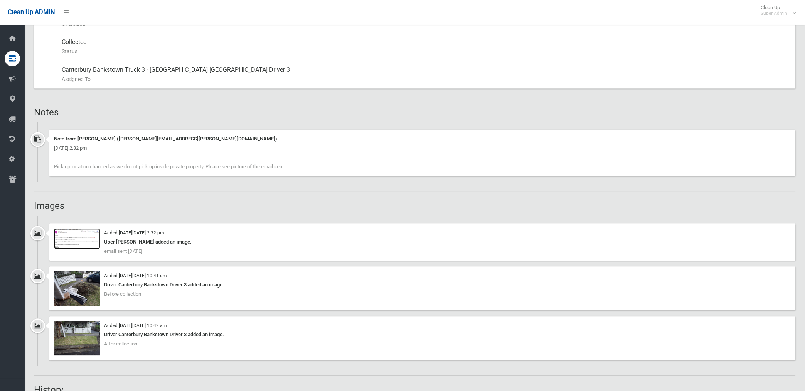
click at [79, 246] on img at bounding box center [77, 238] width 46 height 21
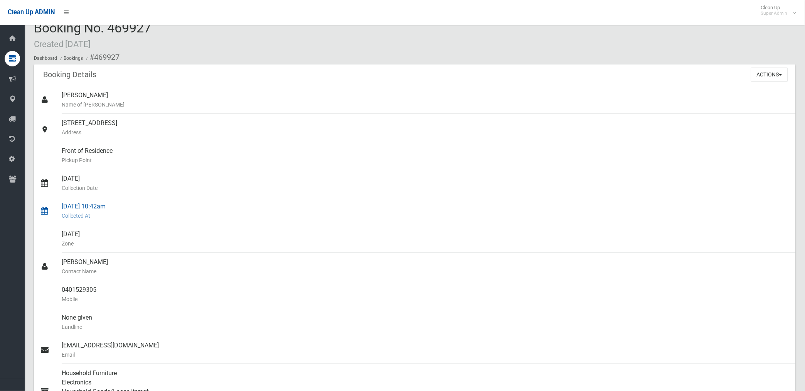
scroll to position [0, 0]
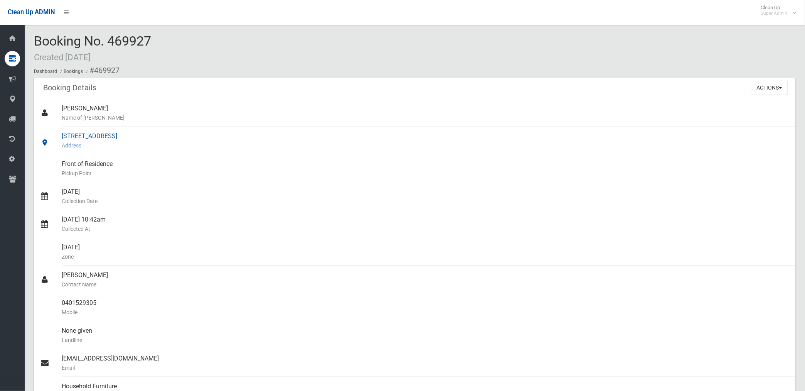
drag, startPoint x: 62, startPoint y: 134, endPoint x: 165, endPoint y: 135, distance: 103.0
click at [165, 135] on div "20 Fifth Street, ASHBURY NSW 2193 Address" at bounding box center [426, 141] width 728 height 28
drag, startPoint x: 165, startPoint y: 135, endPoint x: 150, endPoint y: 136, distance: 14.3
copy div "20 Fifth Street, ASHBURY NSW 2193"
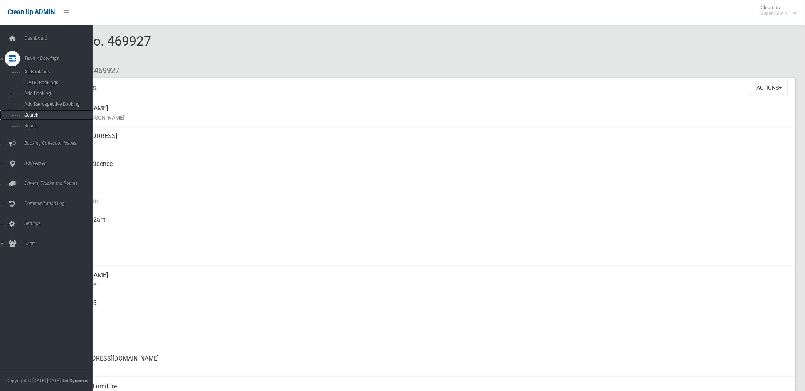
click at [32, 113] on span "Search" at bounding box center [57, 114] width 71 height 5
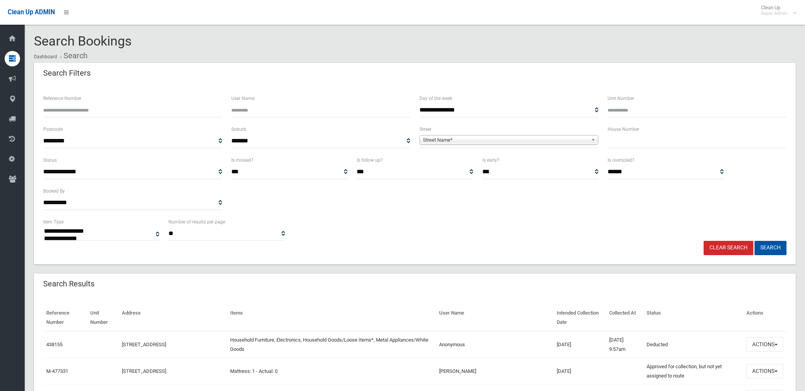
select select
click at [125, 111] on input "Reference Number" at bounding box center [132, 110] width 179 height 14
click at [125, 110] on input "Reference Number" at bounding box center [132, 110] width 179 height 14
type input "******"
click at [755, 241] on button "Search" at bounding box center [771, 248] width 32 height 14
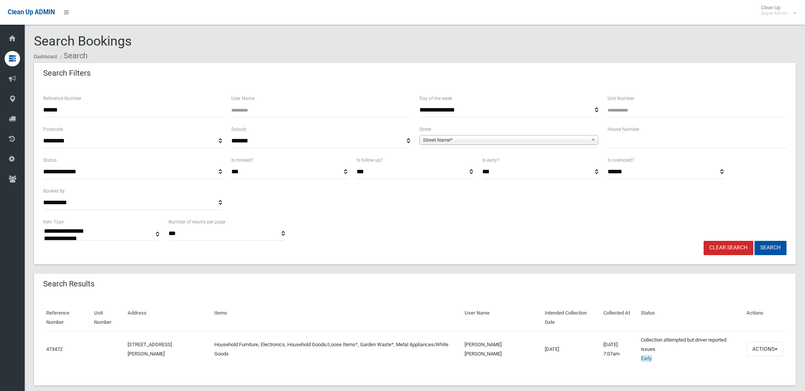
select select
click at [761, 349] on button "Actions" at bounding box center [765, 349] width 37 height 14
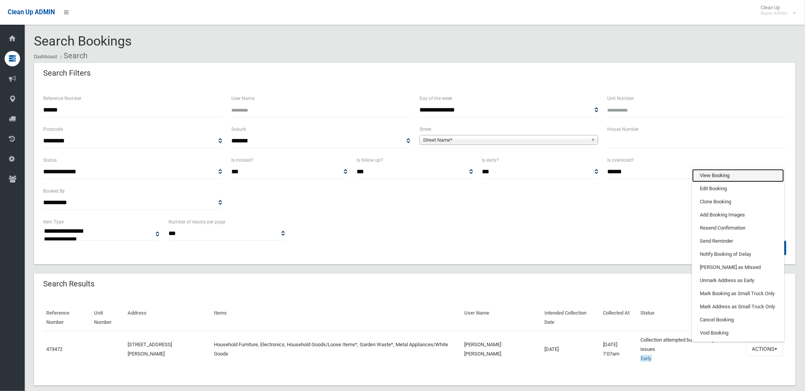
click at [712, 169] on link "View Booking" at bounding box center [739, 175] width 92 height 13
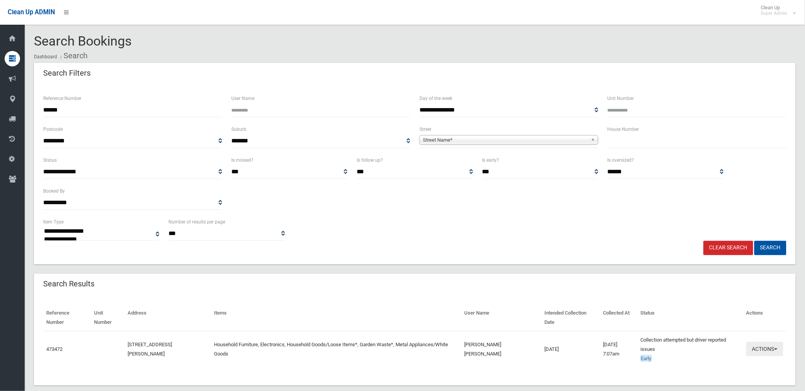
click at [760, 348] on button "Actions" at bounding box center [765, 349] width 37 height 14
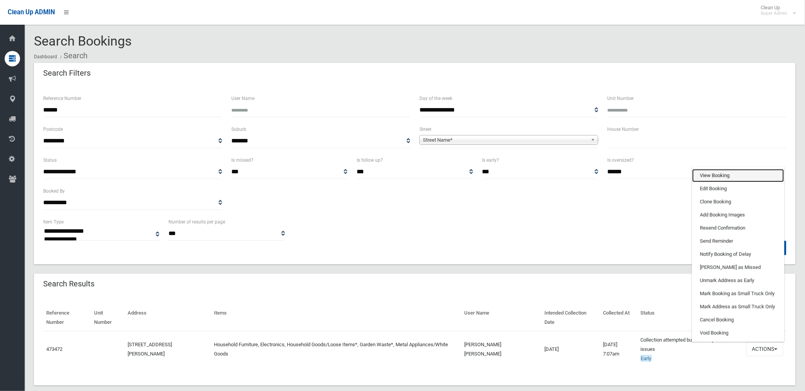
click at [712, 172] on link "View Booking" at bounding box center [739, 175] width 92 height 13
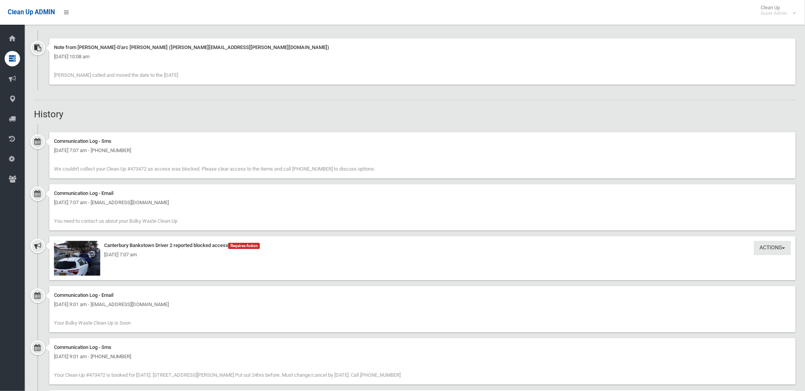
scroll to position [643, 0]
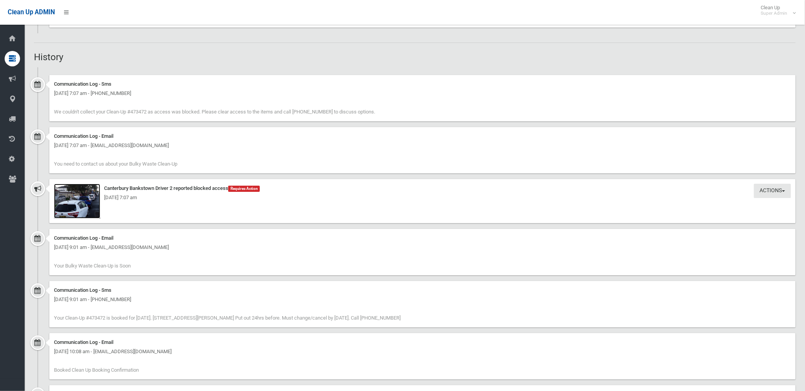
click at [88, 206] on img at bounding box center [77, 201] width 46 height 35
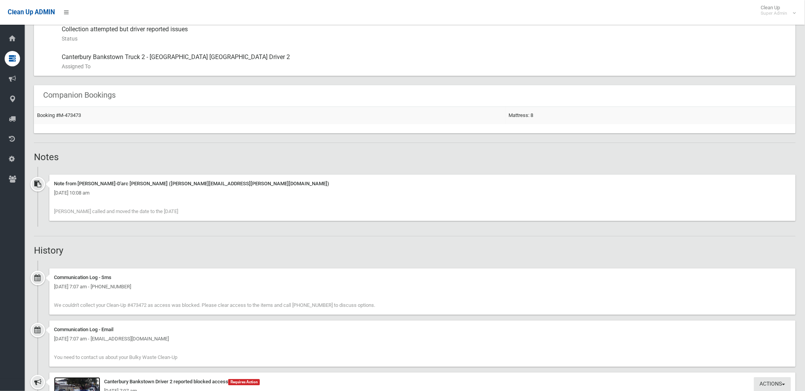
scroll to position [428, 0]
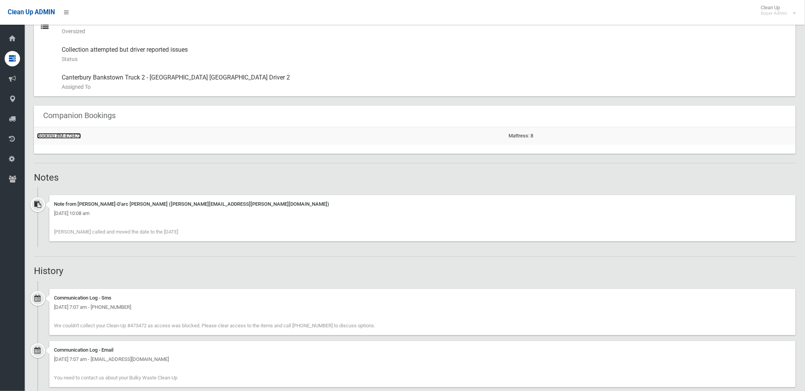
click at [70, 137] on link "Booking #M-473473" at bounding box center [59, 136] width 44 height 6
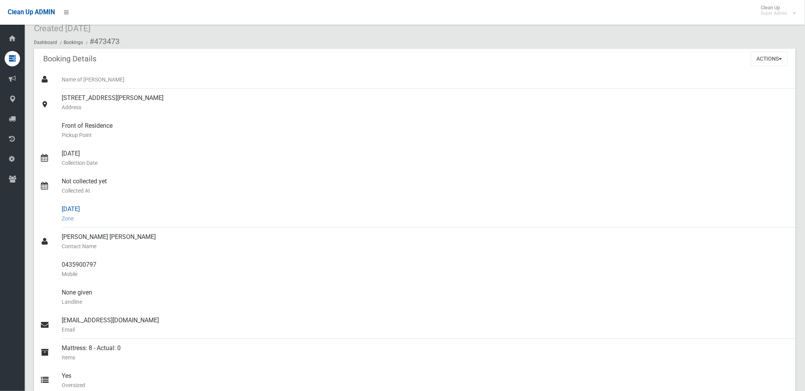
scroll to position [43, 0]
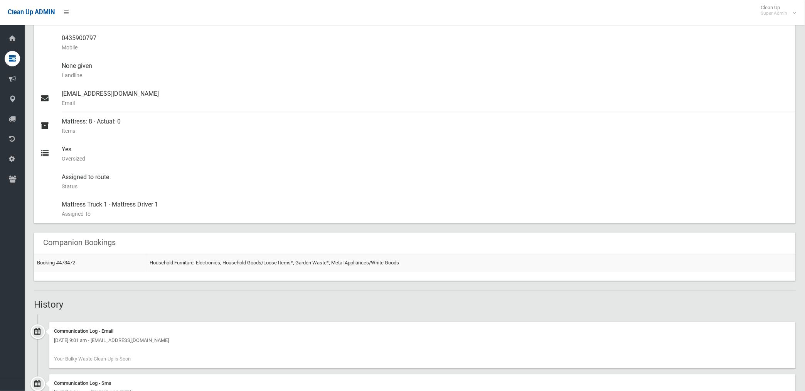
scroll to position [257, 0]
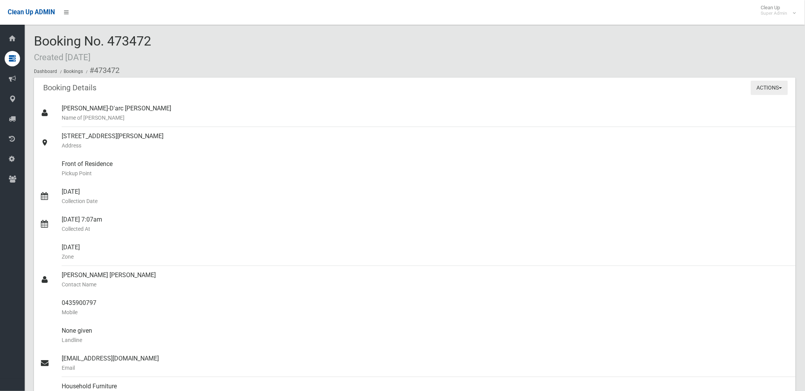
click at [769, 88] on button "Actions" at bounding box center [769, 88] width 37 height 14
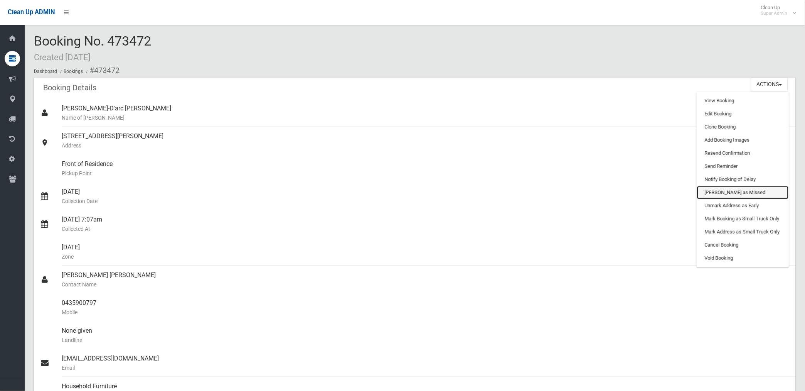
click at [720, 192] on link "[PERSON_NAME] as Missed" at bounding box center [743, 192] width 92 height 13
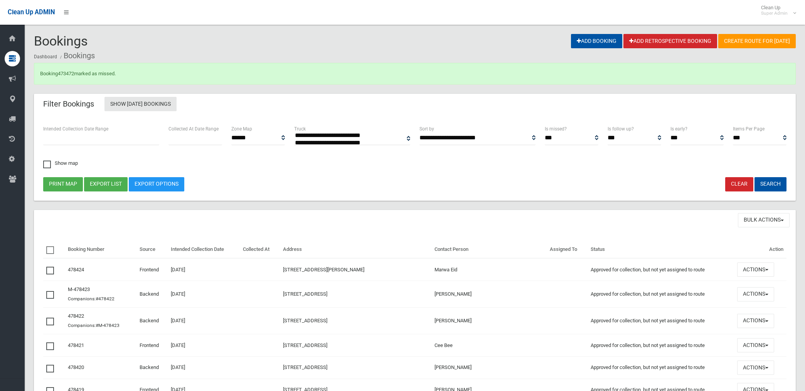
select select
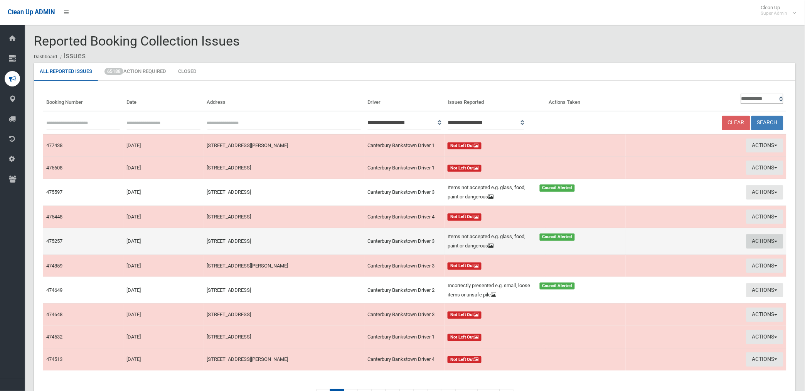
click at [757, 237] on button "Actions" at bounding box center [765, 241] width 37 height 14
click at [647, 269] on link "Edit Actions Taken" at bounding box center [675, 270] width 92 height 13
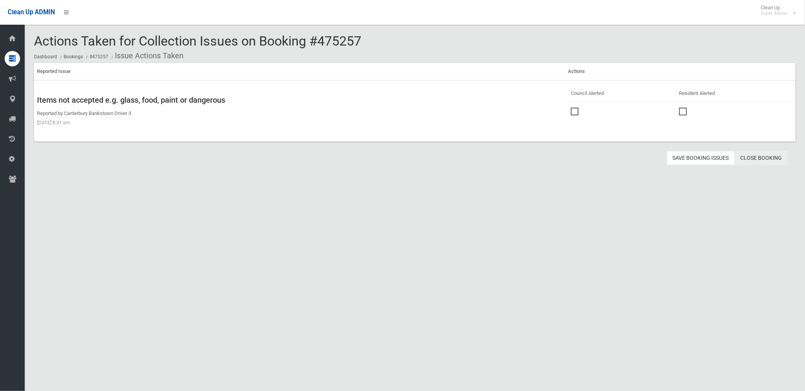
click at [766, 155] on link "Close Booking" at bounding box center [761, 158] width 53 height 14
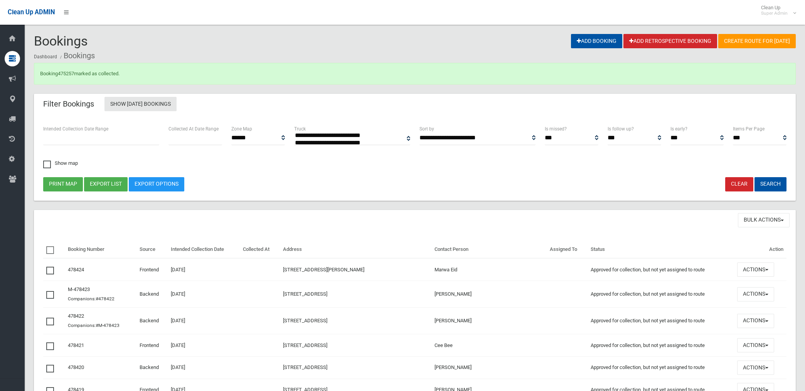
select select
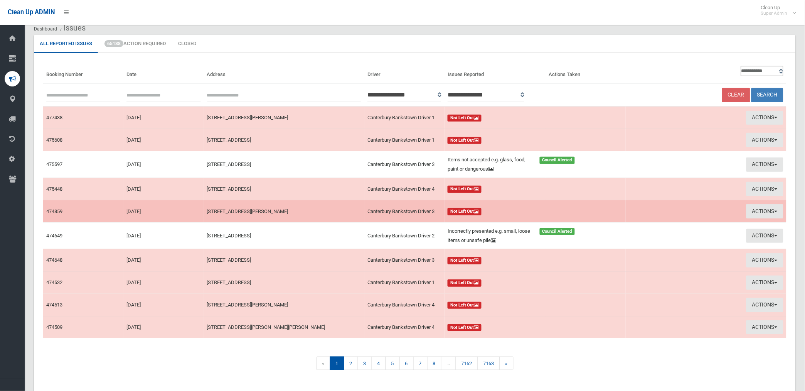
scroll to position [48, 0]
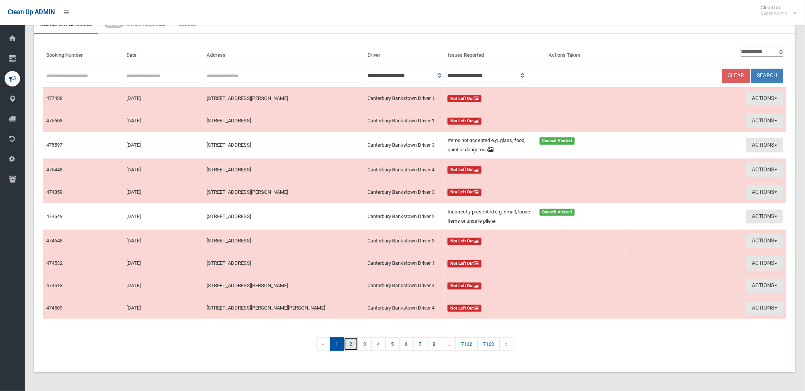
click at [349, 344] on link "2" at bounding box center [351, 343] width 14 height 13
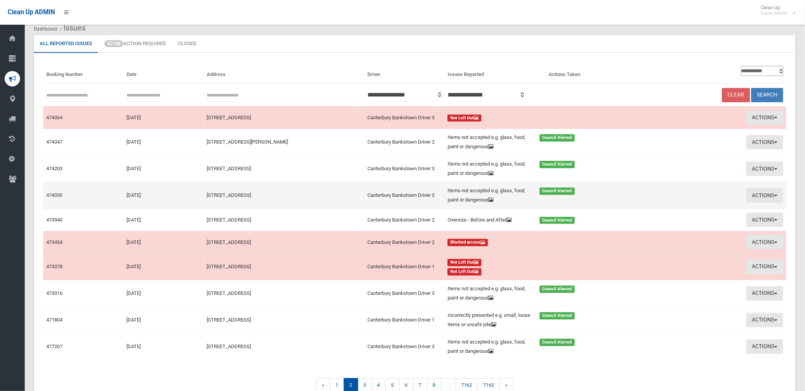
scroll to position [43, 0]
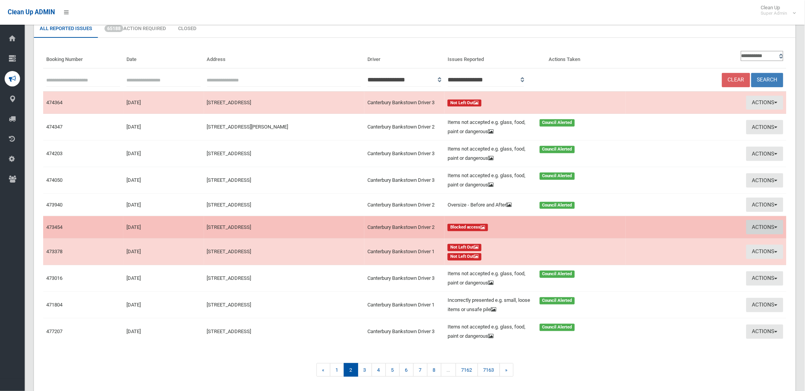
click at [764, 225] on button "Actions" at bounding box center [765, 227] width 37 height 14
click at [651, 242] on link "View Booking" at bounding box center [675, 242] width 92 height 13
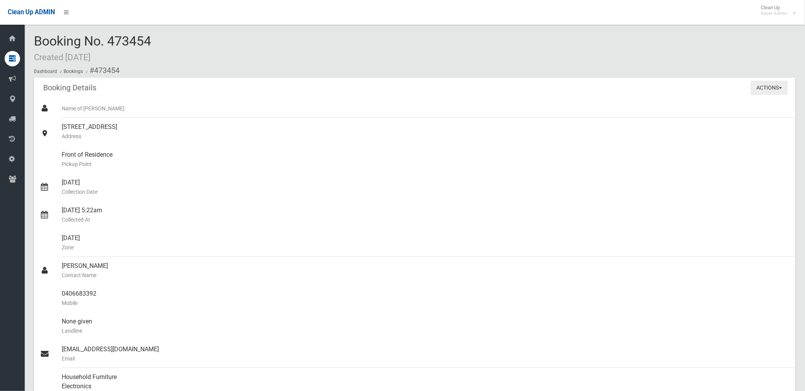
click at [766, 88] on button "Actions" at bounding box center [769, 88] width 37 height 14
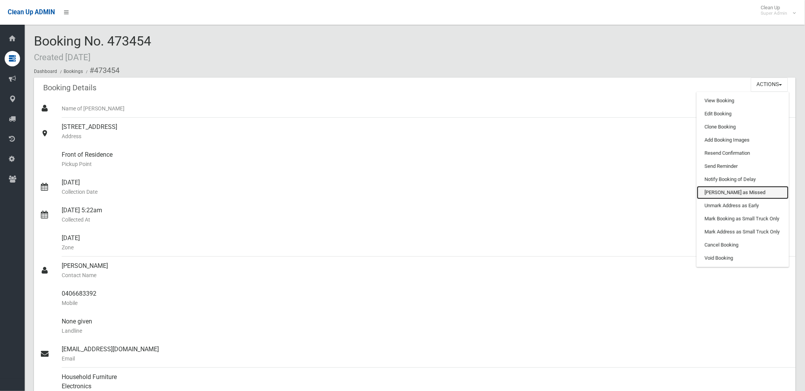
click at [722, 189] on link "[PERSON_NAME] as Missed" at bounding box center [743, 192] width 92 height 13
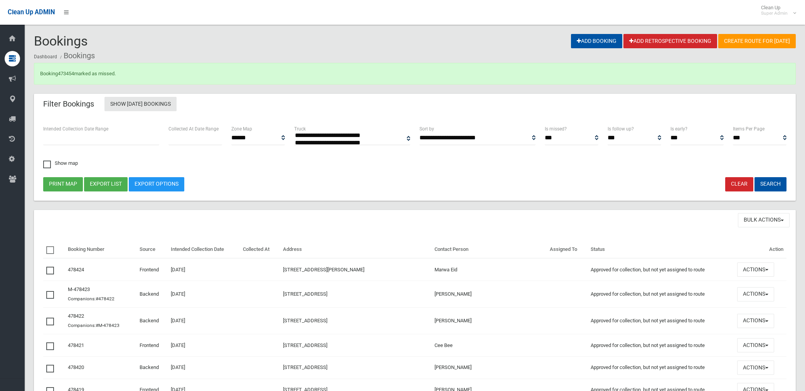
select select
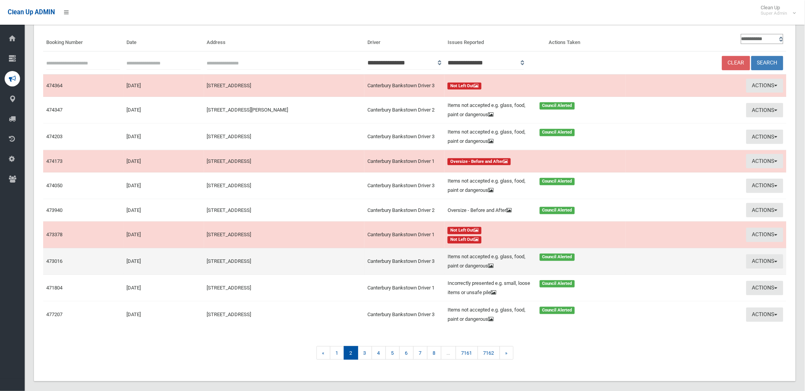
scroll to position [69, 0]
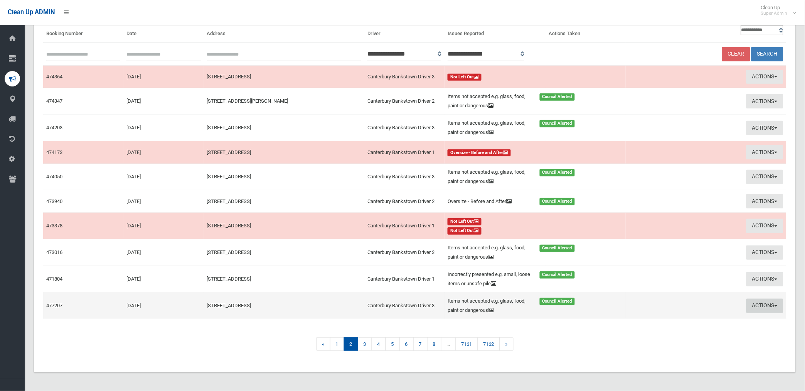
click at [763, 303] on button "Actions" at bounding box center [765, 305] width 37 height 14
click at [633, 320] on link "View Booking" at bounding box center [675, 321] width 92 height 13
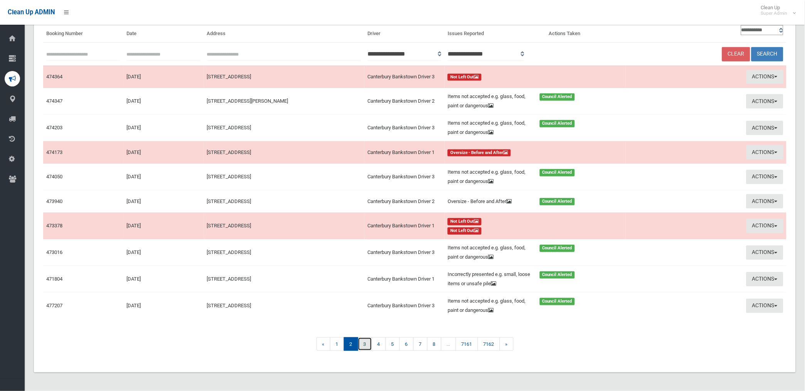
click at [363, 344] on link "3" at bounding box center [365, 343] width 14 height 13
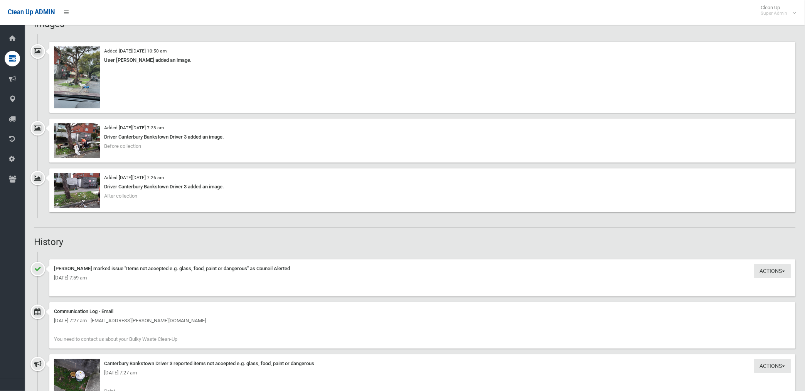
scroll to position [643, 0]
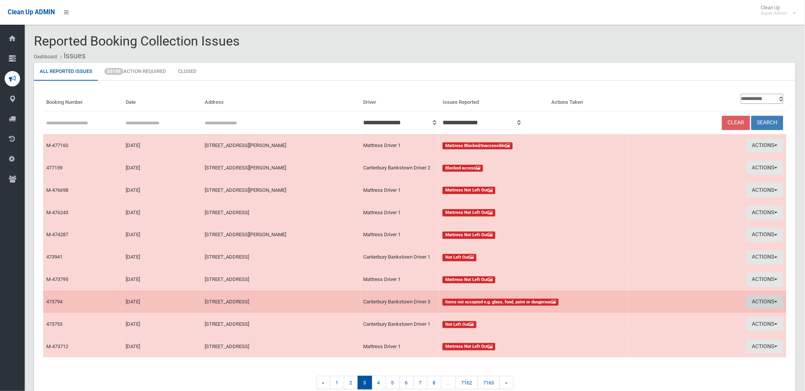
click at [767, 303] on button "Actions" at bounding box center [765, 302] width 37 height 14
click at [656, 317] on link "View Booking" at bounding box center [678, 317] width 92 height 13
click at [758, 300] on button "Actions" at bounding box center [765, 302] width 37 height 14
click at [654, 330] on link "Take Action" at bounding box center [678, 330] width 92 height 13
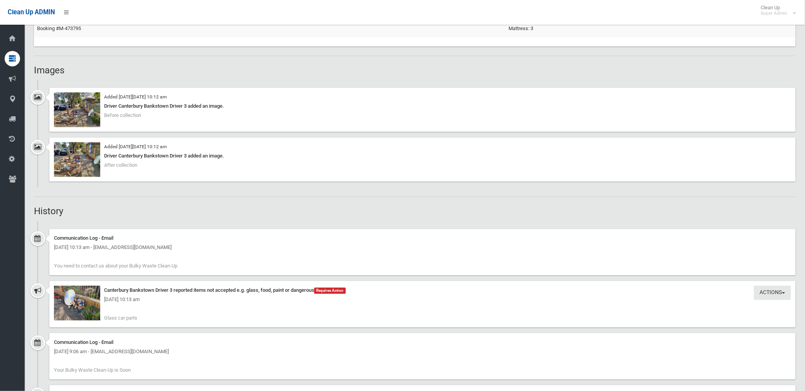
scroll to position [557, 0]
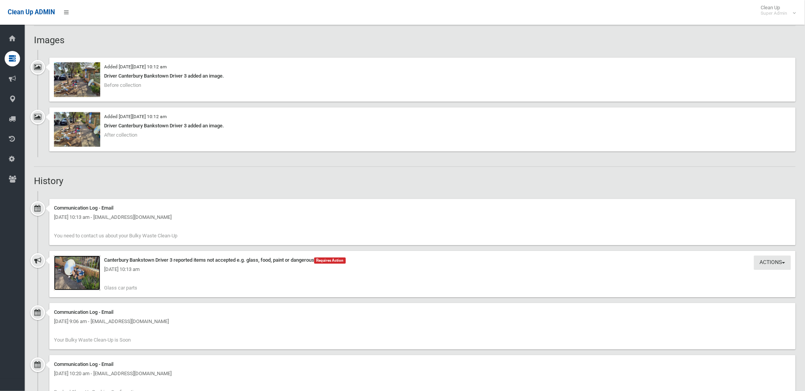
click at [85, 279] on img at bounding box center [77, 272] width 46 height 35
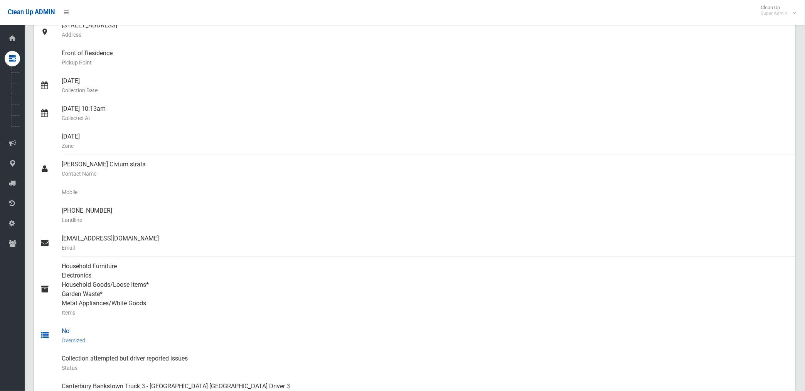
scroll to position [128, 0]
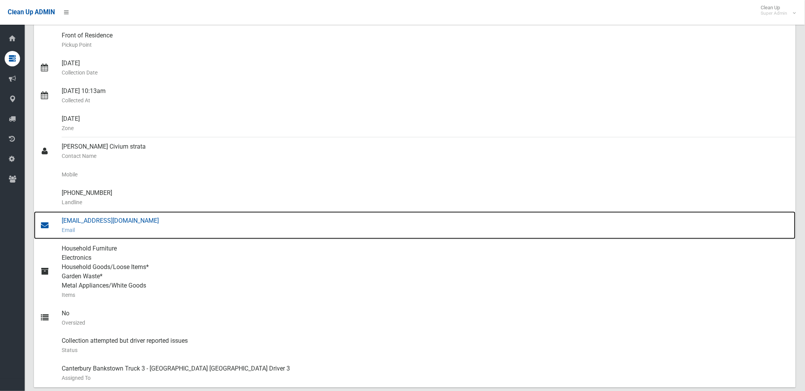
click at [124, 222] on div "nswmaintenance@civium.com.au Email" at bounding box center [426, 225] width 728 height 28
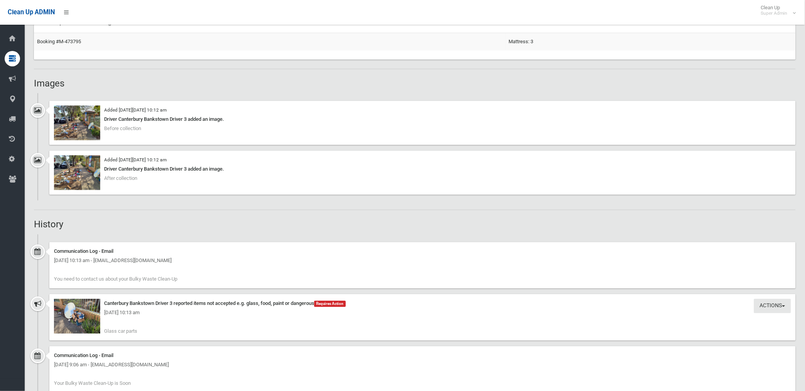
scroll to position [514, 0]
click at [82, 128] on img at bounding box center [77, 122] width 46 height 35
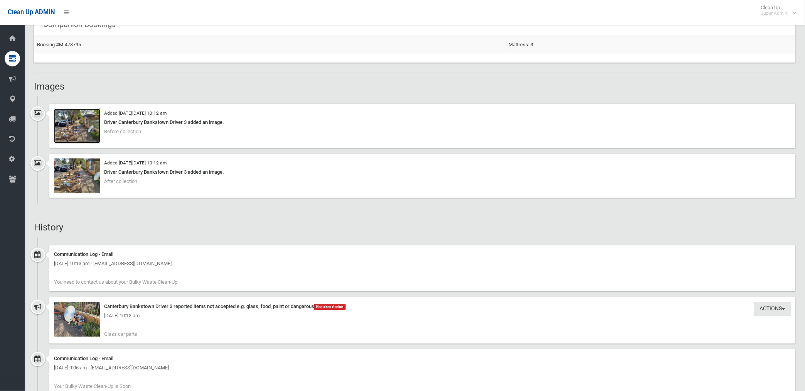
scroll to position [510, 0]
click at [80, 135] on img at bounding box center [77, 126] width 46 height 35
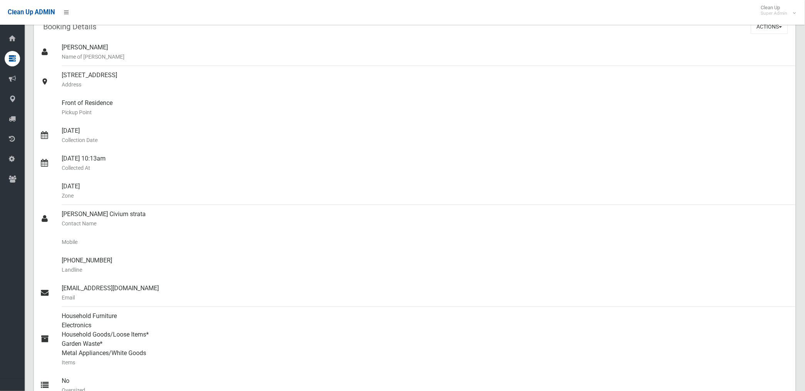
scroll to position [0, 0]
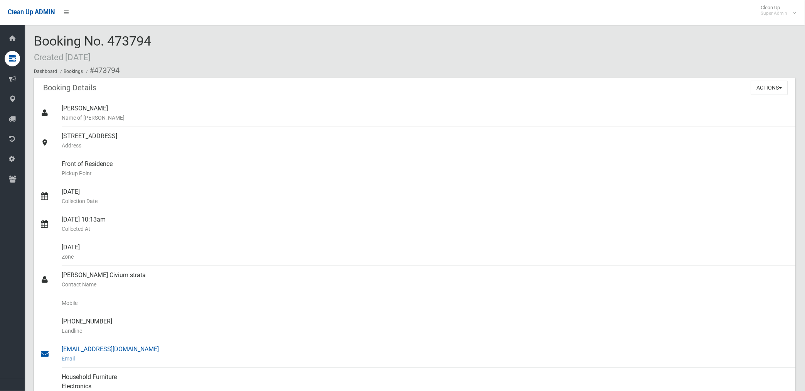
drag, startPoint x: 94, startPoint y: 68, endPoint x: 160, endPoint y: 346, distance: 285.2
copy section "473794 Booking Details Actions View Booking Edit Booking Clone Booking Add Book…"
click at [309, 155] on div "Front of Residence Pickup Point" at bounding box center [426, 169] width 728 height 28
click at [760, 86] on button "Actions" at bounding box center [769, 88] width 37 height 14
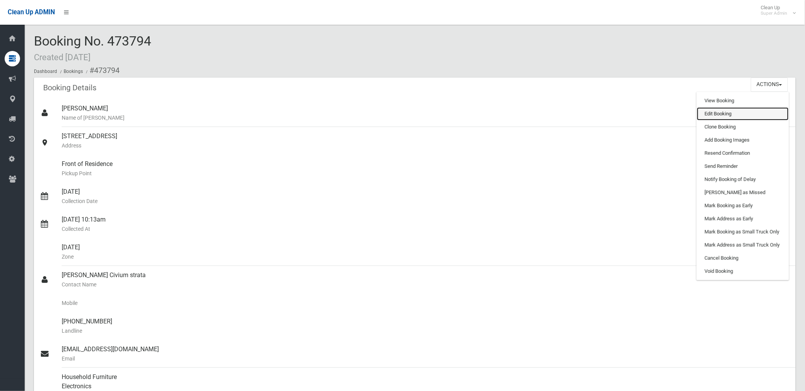
click at [714, 110] on link "Edit Booking" at bounding box center [743, 113] width 92 height 13
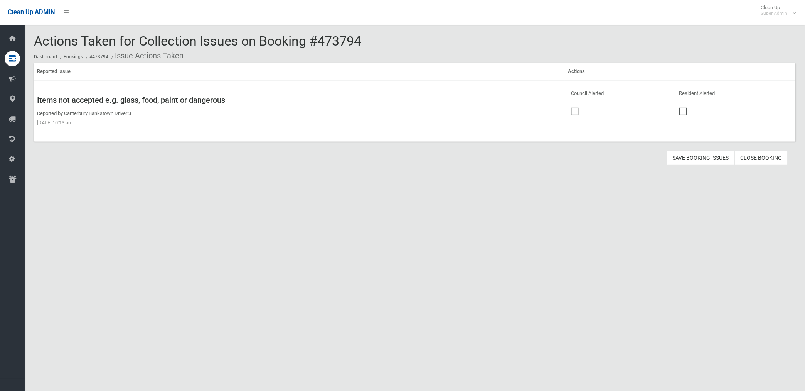
click at [574, 108] on span at bounding box center [577, 108] width 12 height 0
click at [692, 157] on button "Save Booking Issues" at bounding box center [701, 158] width 68 height 14
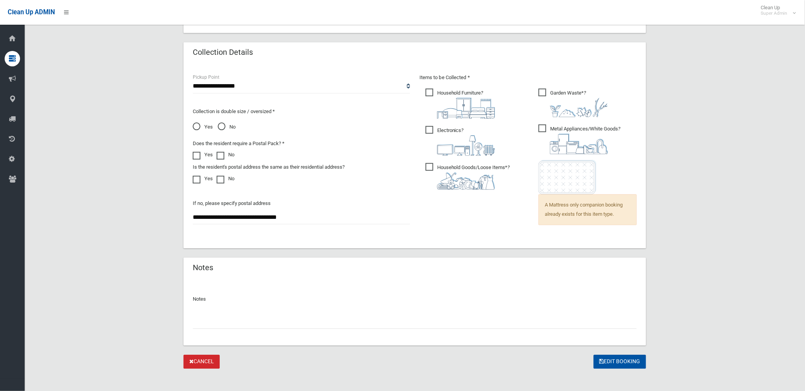
scroll to position [496, 0]
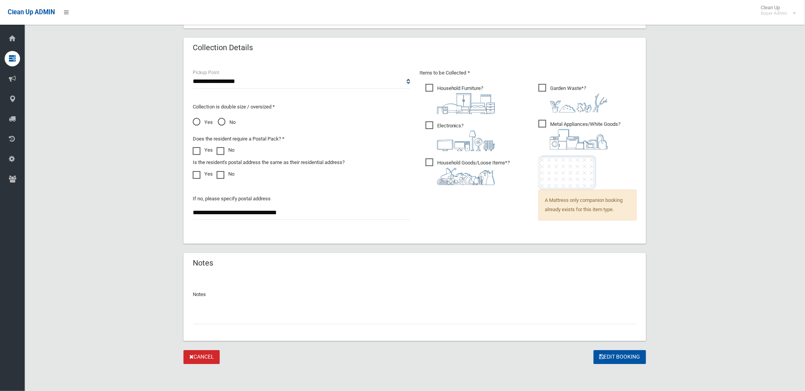
drag, startPoint x: 253, startPoint y: 318, endPoint x: 270, endPoint y: 288, distance: 33.9
click at [252, 317] on input "text" at bounding box center [415, 317] width 444 height 14
paste input "********"
type input "**********"
click at [626, 354] on button "Edit Booking" at bounding box center [620, 357] width 52 height 14
